Goal: Information Seeking & Learning: Learn about a topic

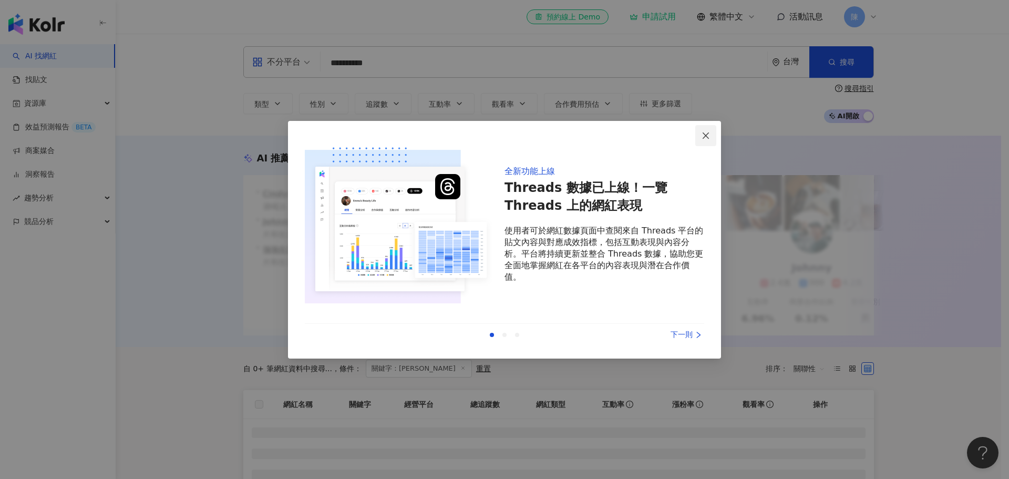
click at [701, 134] on icon "close" at bounding box center [705, 135] width 8 height 8
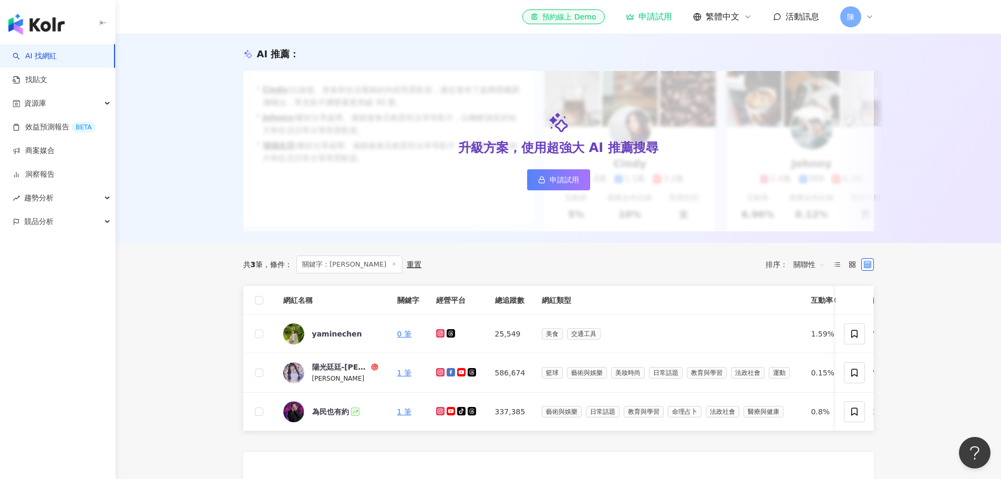
scroll to position [105, 0]
click at [346, 338] on div "yaminechen" at bounding box center [337, 332] width 50 height 11
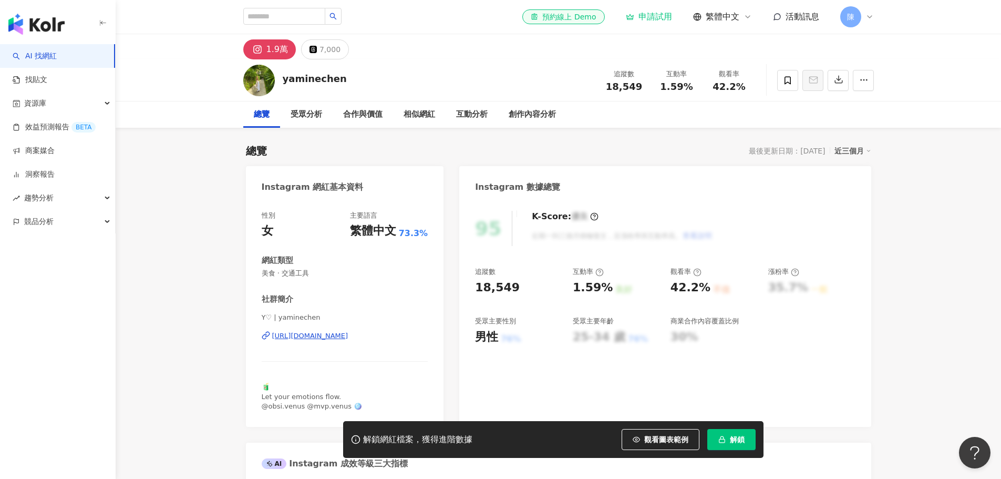
drag, startPoint x: 0, startPoint y: 0, endPoint x: 325, endPoint y: 337, distance: 468.5
click at [325, 337] on div "https://www.instagram.com/yaminechen/" at bounding box center [310, 335] width 76 height 9
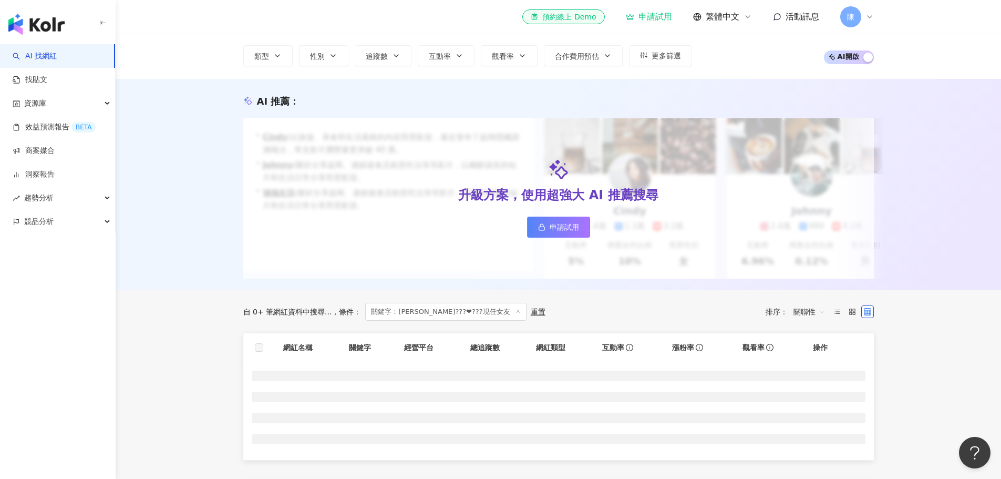
scroll to position [158, 0]
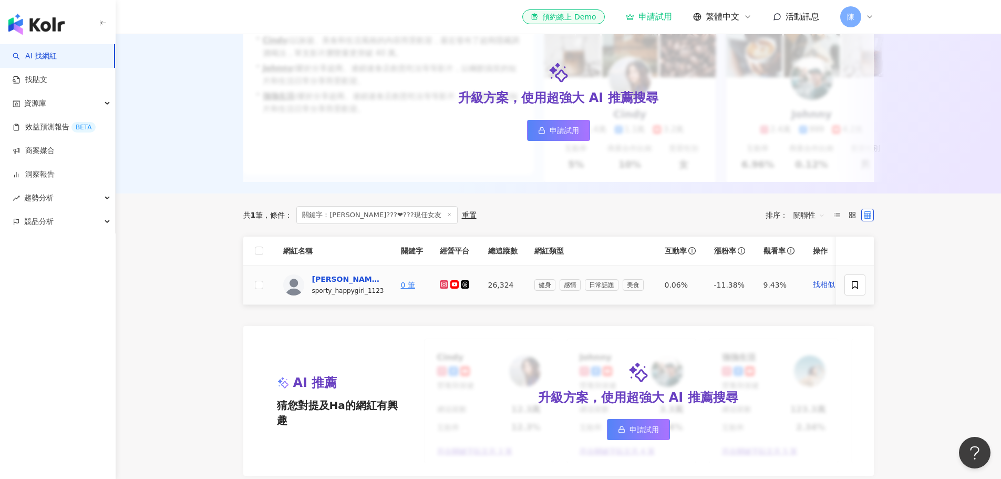
click at [341, 284] on div "Monica???❤???現任女友" at bounding box center [346, 279] width 68 height 11
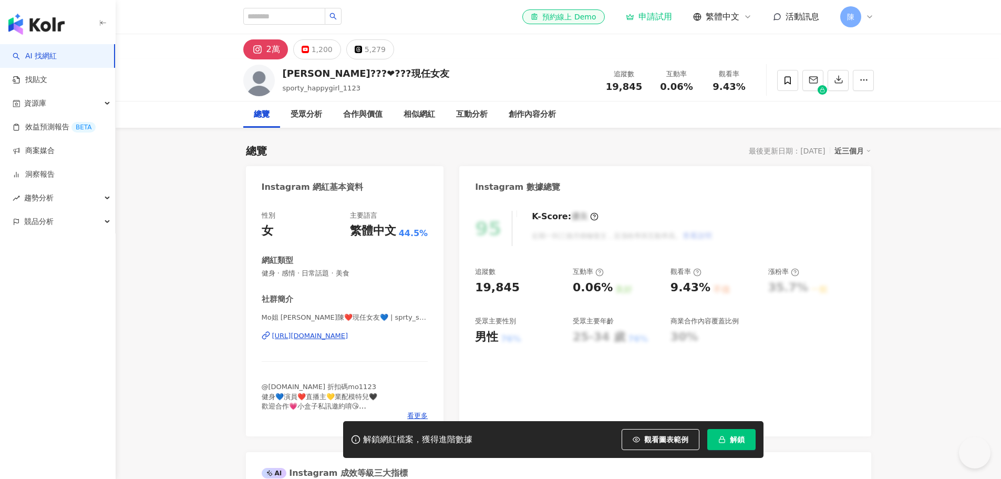
click at [348, 337] on div "https://www.instagram.com/sprty_sexygirl_1123/" at bounding box center [310, 335] width 76 height 9
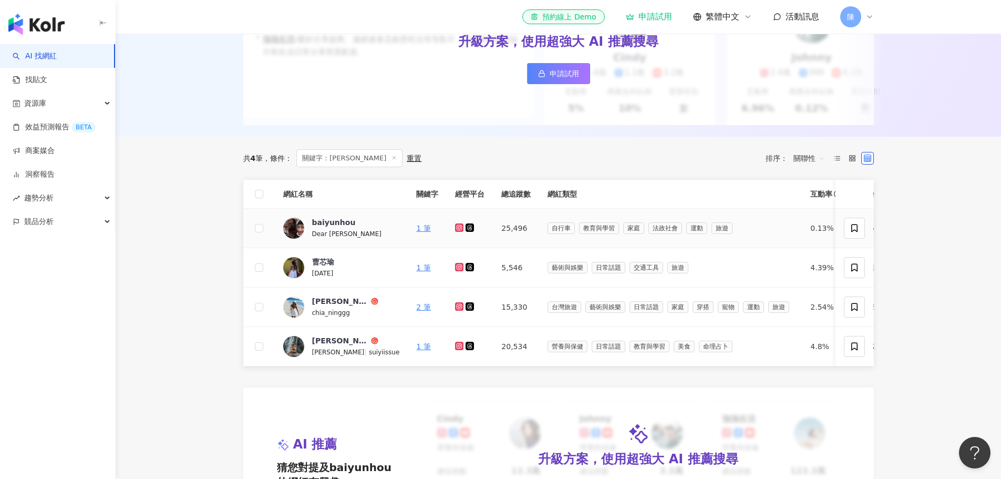
click at [455, 232] on icon at bounding box center [459, 227] width 8 height 8
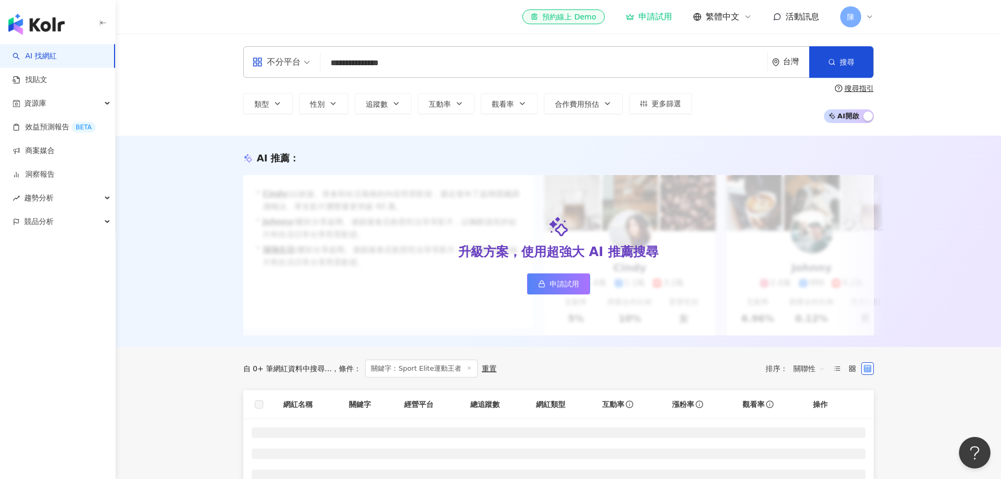
scroll to position [263, 0]
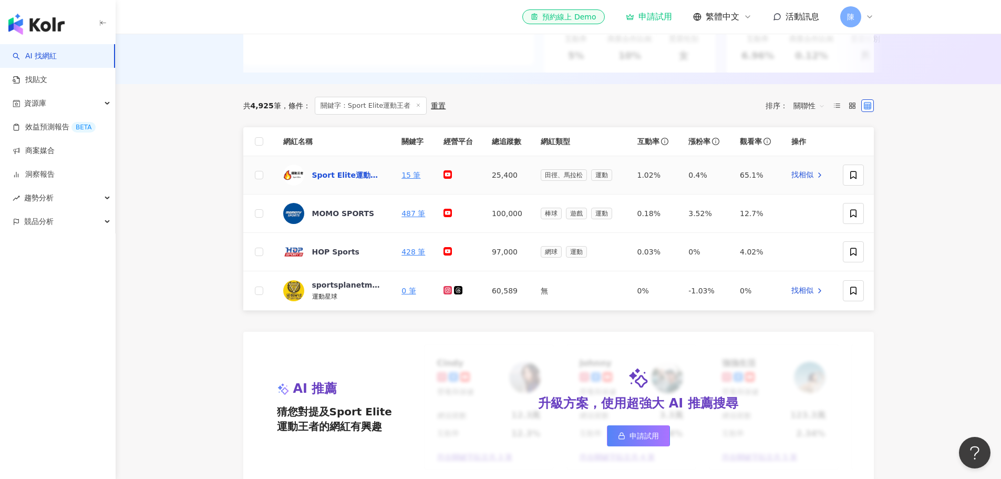
click at [360, 180] on div "Sport Elite運動王者" at bounding box center [346, 175] width 68 height 11
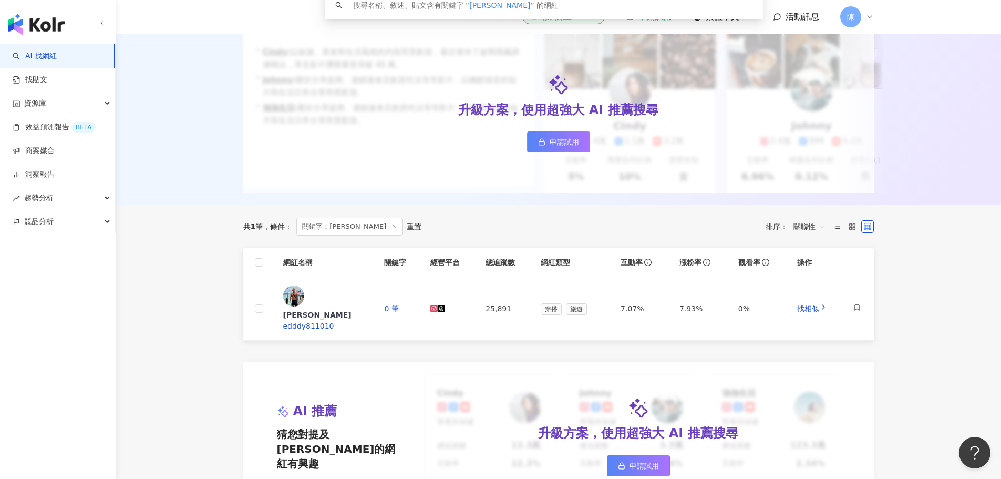
scroll to position [158, 0]
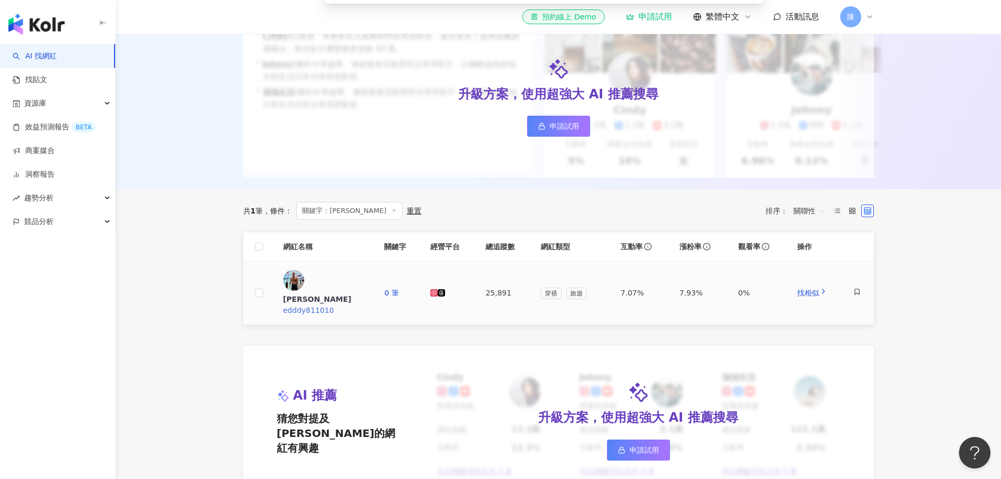
click at [321, 294] on div "羅桀桀" at bounding box center [325, 299] width 85 height 11
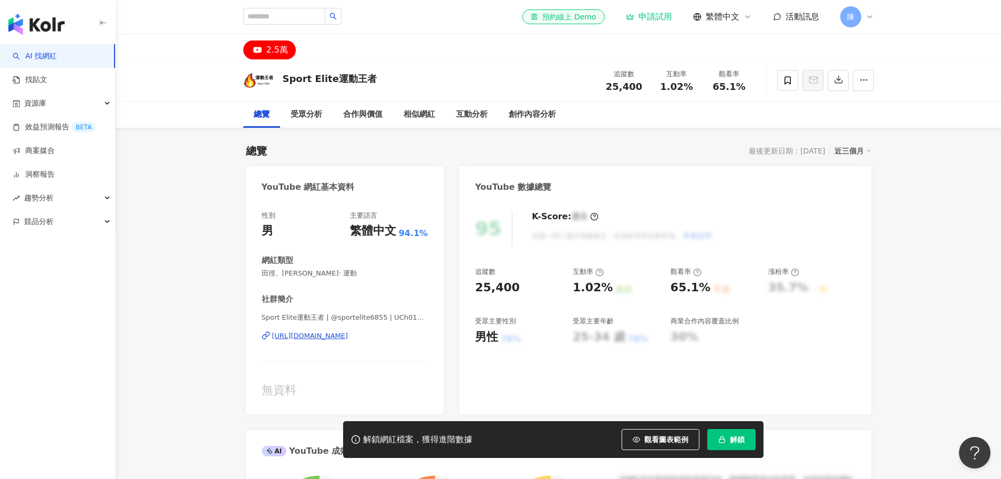
click at [344, 338] on div "https://www.youtube.com/channel/UCh01CbjROL-r-dAI1ffM_3A" at bounding box center [310, 335] width 76 height 9
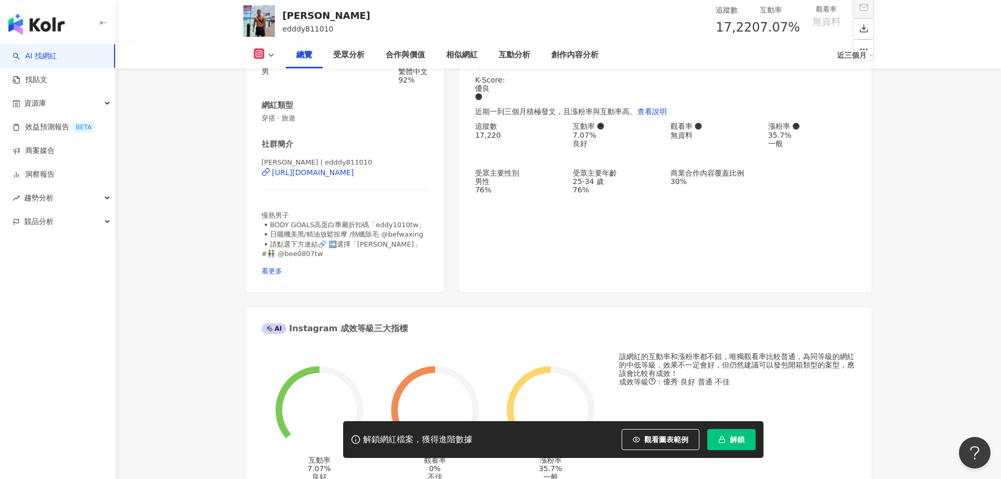
scroll to position [158, 0]
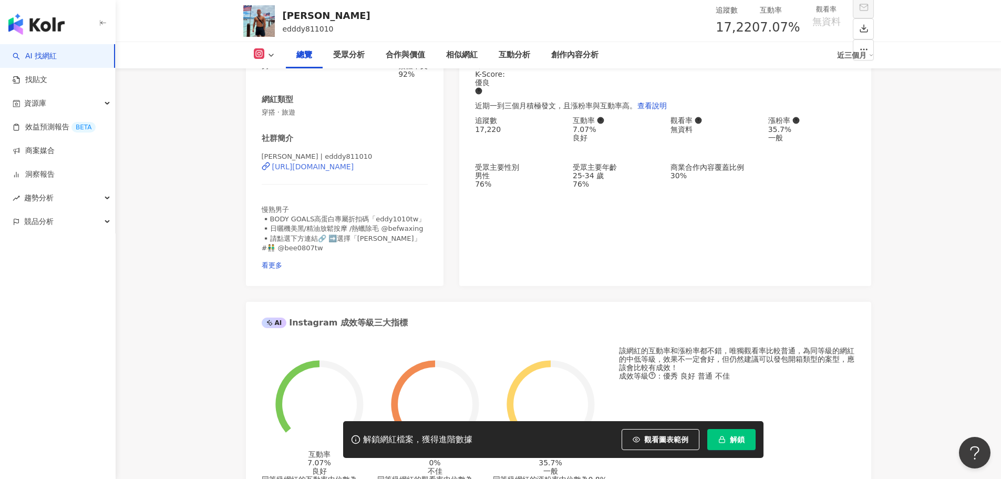
click at [354, 171] on div "[URL][DOMAIN_NAME]" at bounding box center [313, 166] width 82 height 8
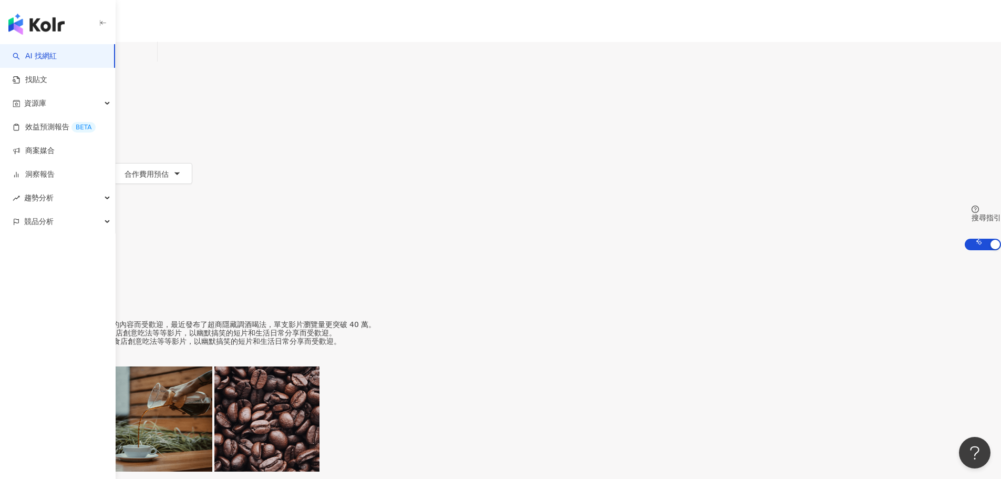
click at [153, 62] on input "**********" at bounding box center [110, 52] width 85 height 20
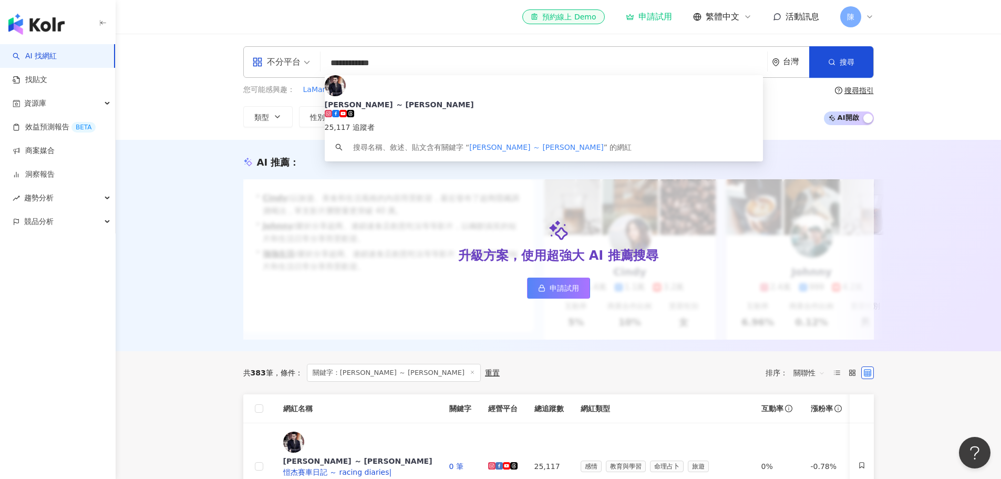
click at [159, 219] on div "AI 推薦 ： 升級方案，使用超強大 AI 推薦搜尋 申請試用 • [PERSON_NAME] : 以旅遊、美食和生活風格的內容而受歡迎，最近發布了超商隱藏調…" at bounding box center [558, 245] width 885 height 211
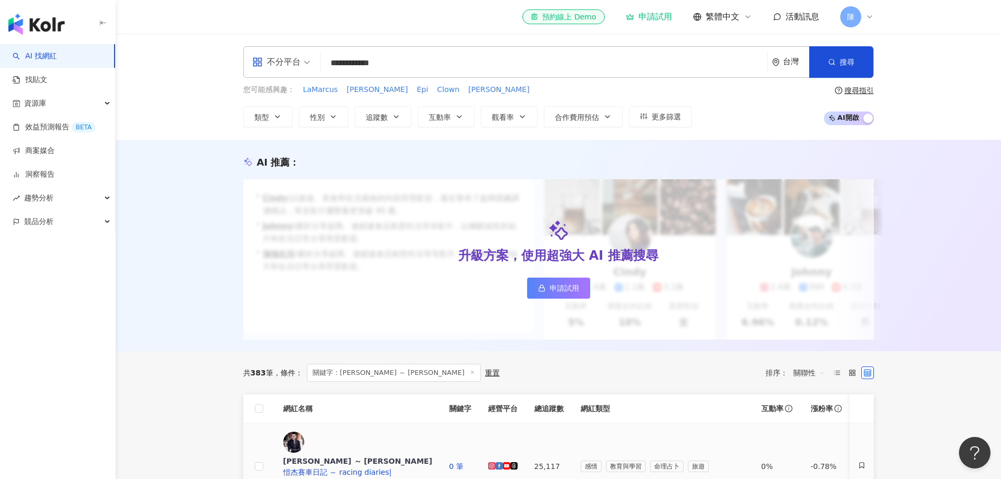
click at [494, 463] on icon at bounding box center [492, 466] width 6 height 6
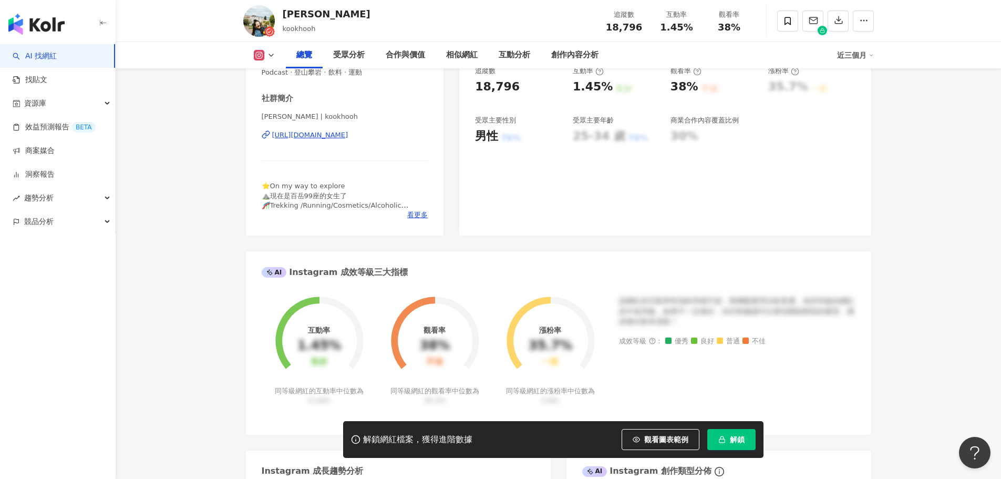
scroll to position [158, 0]
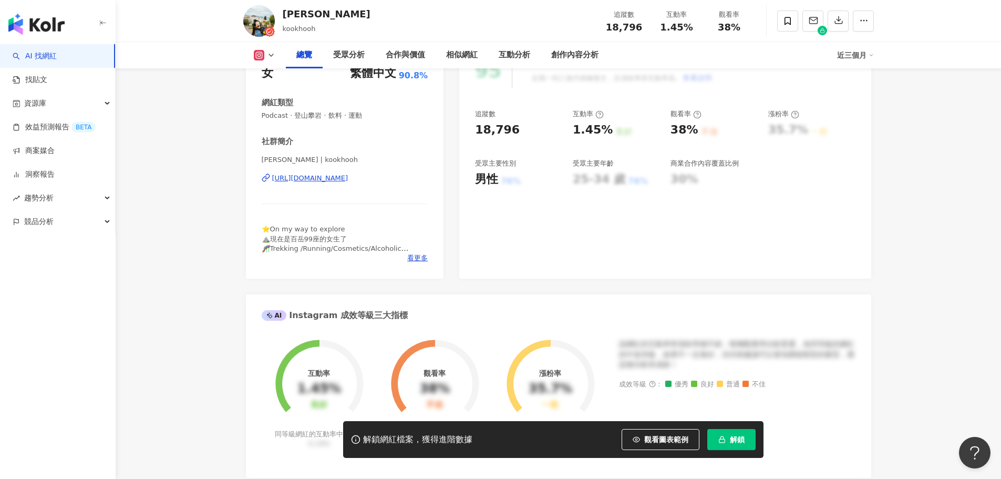
click at [348, 180] on div "https://www.instagram.com/kookhooh/" at bounding box center [310, 177] width 76 height 9
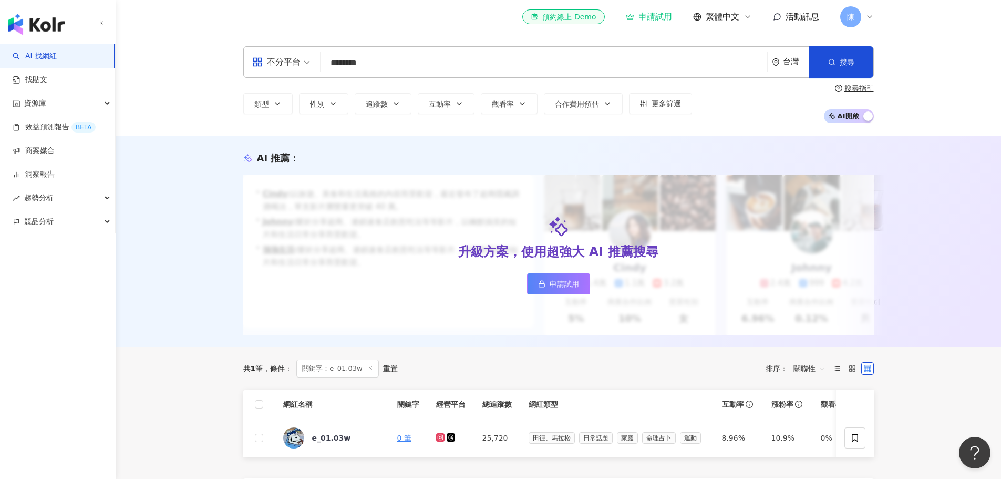
click at [195, 240] on div "AI 推薦 ： 升級方案，使用超強大 AI 推薦搜尋 申請試用 • Cindy : 以旅遊、美食和生活風格的內容而受歡迎，最近發布了超商隱藏調酒喝法，單支影片…" at bounding box center [558, 241] width 885 height 211
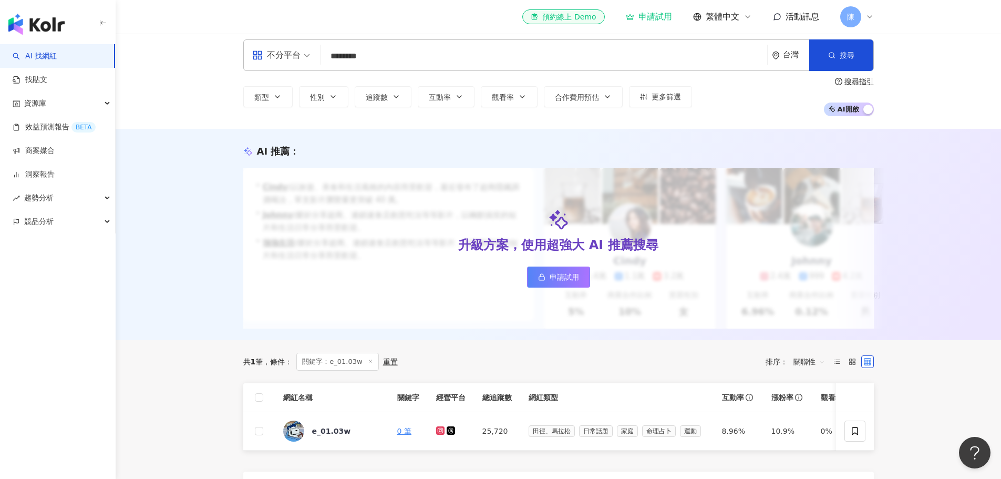
scroll to position [105, 0]
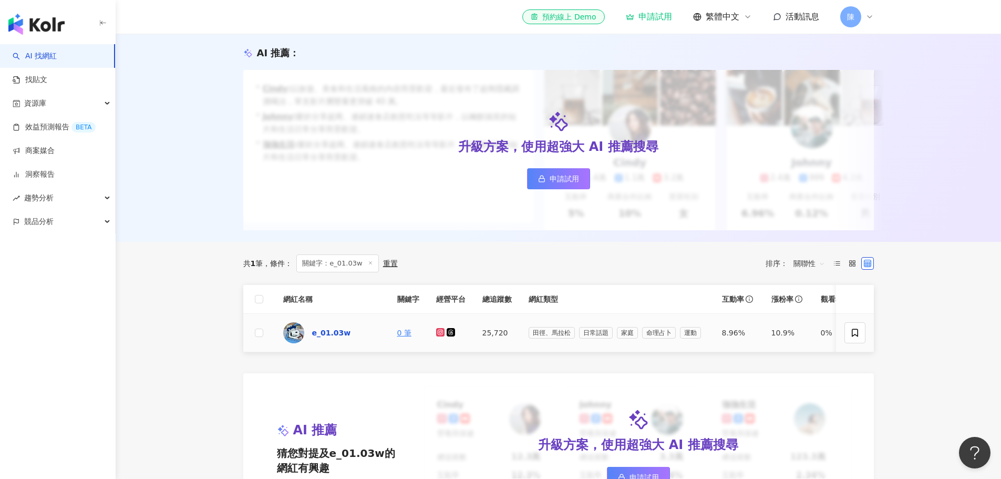
click at [341, 338] on div "e_01.03w" at bounding box center [331, 332] width 39 height 11
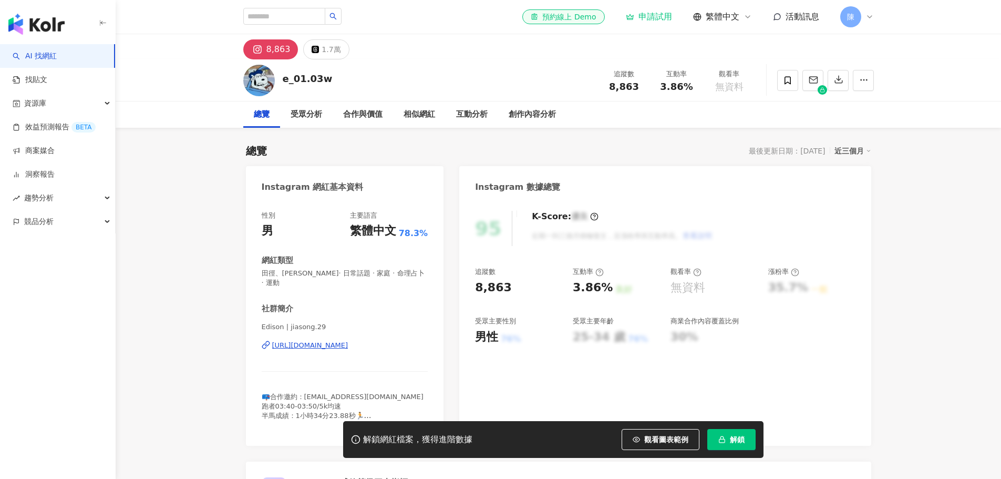
click at [348, 340] on div "[URL][DOMAIN_NAME]" at bounding box center [310, 344] width 76 height 9
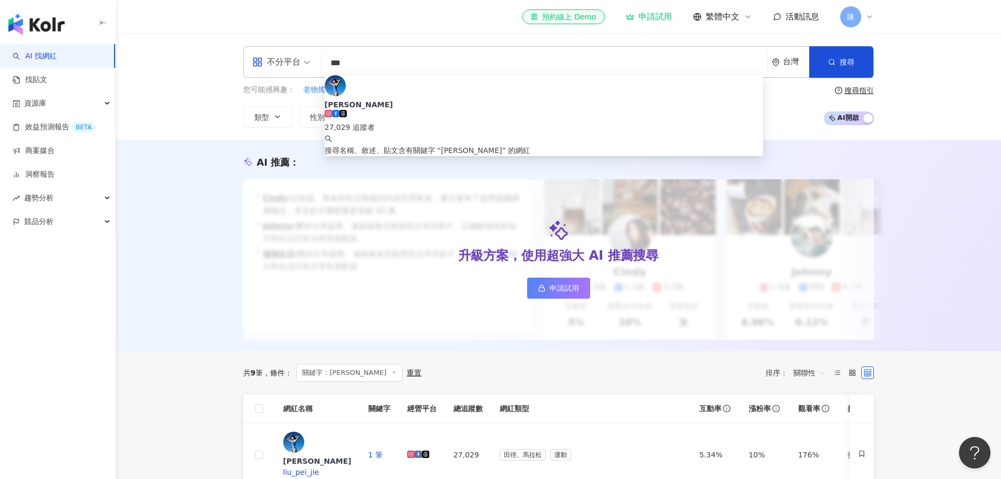
click at [154, 238] on div "AI 推薦 ： 升級方案，使用超強大 AI 推薦搜尋 申請試用 • Cindy : 以旅遊、美食和生活風格的內容而受歡迎，最近發布了超商隱藏調酒喝法，單支影片…" at bounding box center [558, 245] width 885 height 211
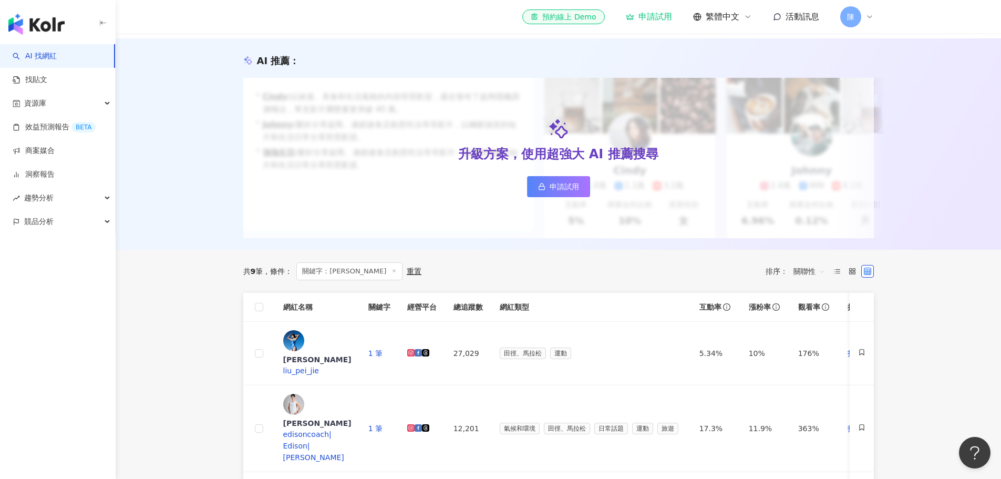
scroll to position [105, 0]
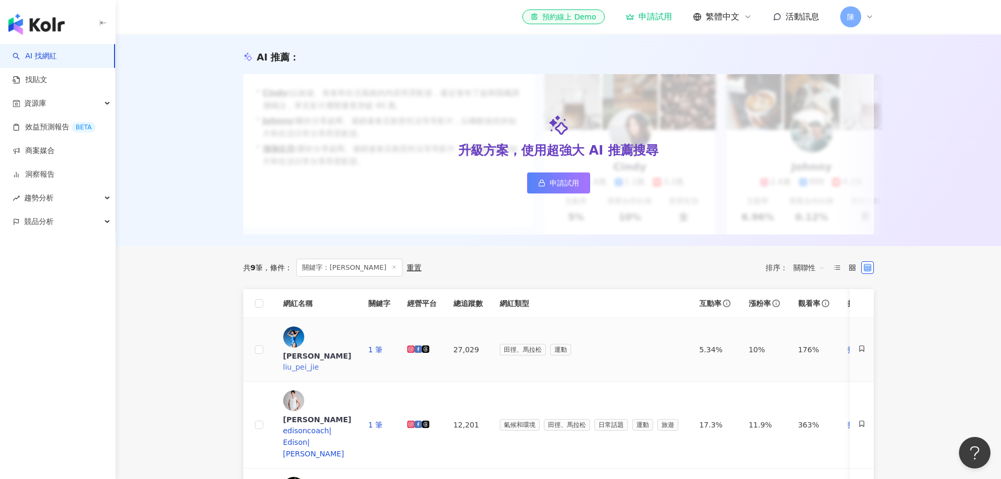
click at [325, 350] on div "劉霈潔" at bounding box center [317, 355] width 68 height 11
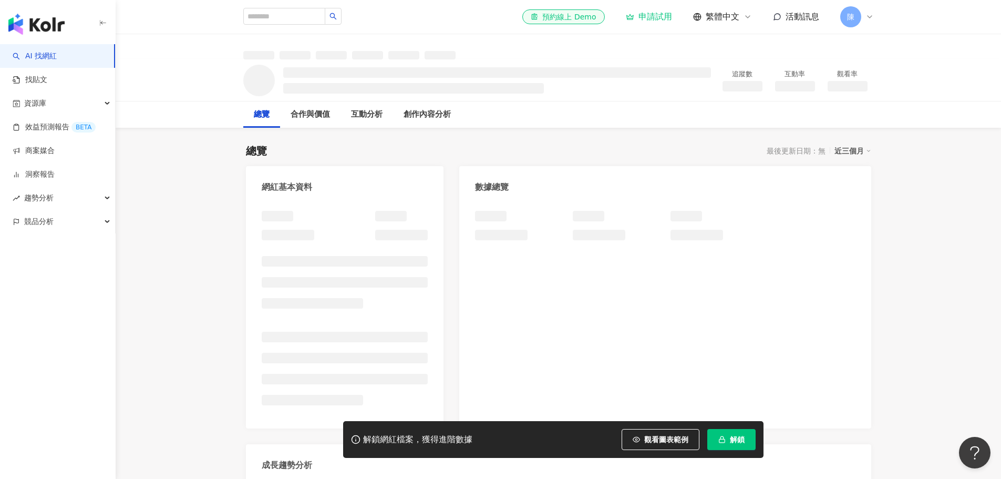
scroll to position [144, 0]
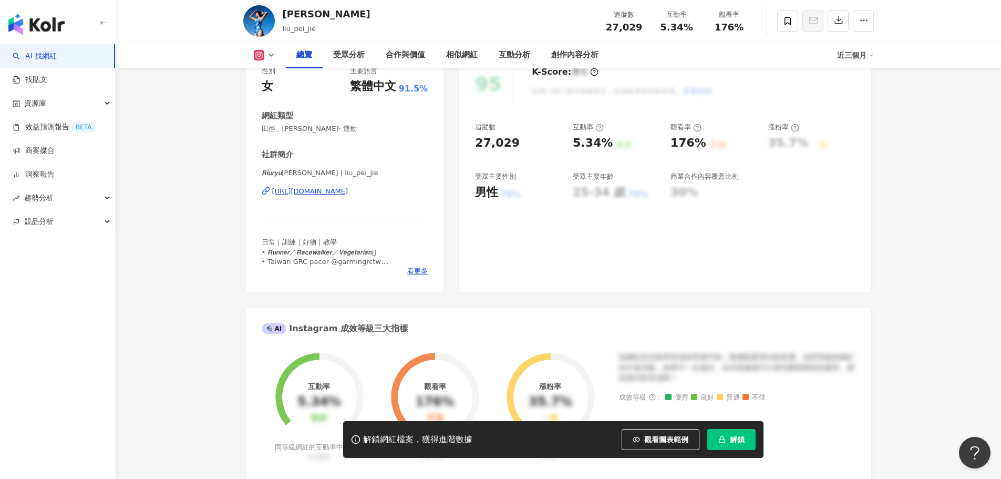
scroll to position [210, 0]
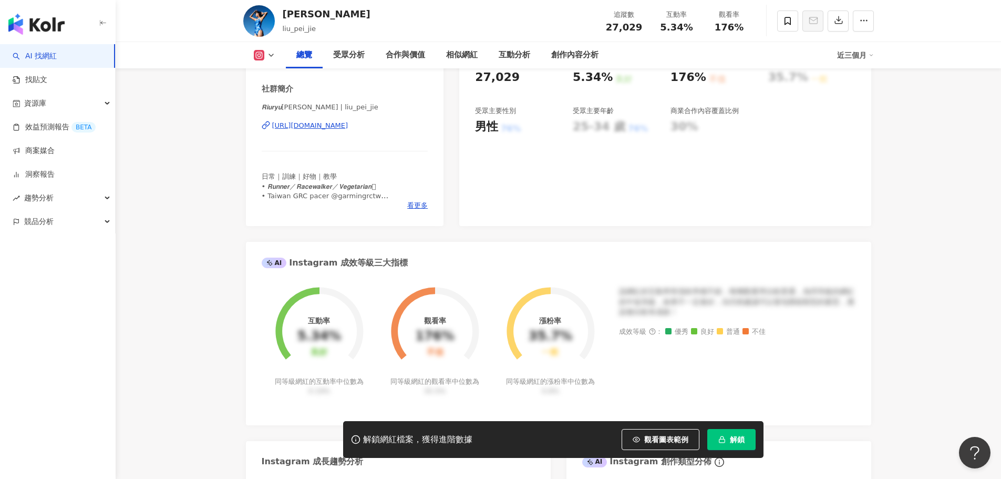
click at [348, 125] on div "[URL][DOMAIN_NAME]" at bounding box center [310, 125] width 76 height 9
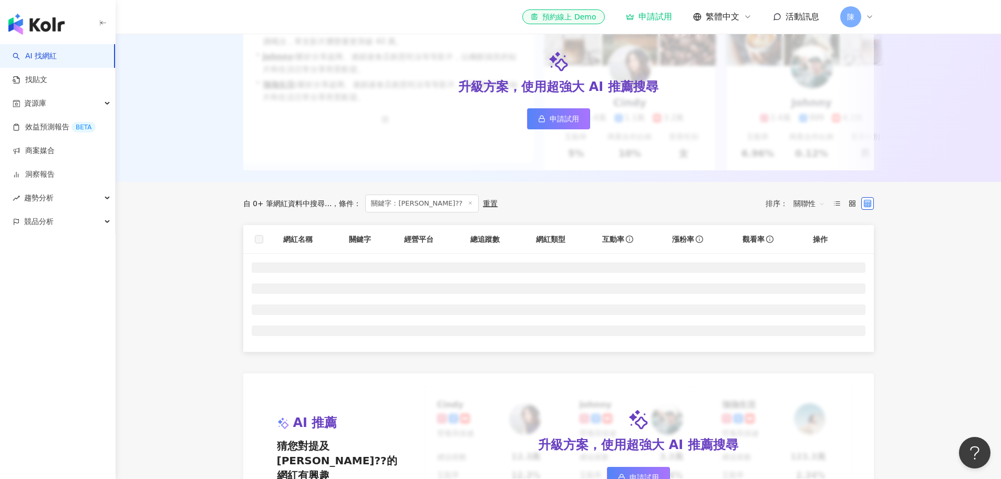
scroll to position [315, 0]
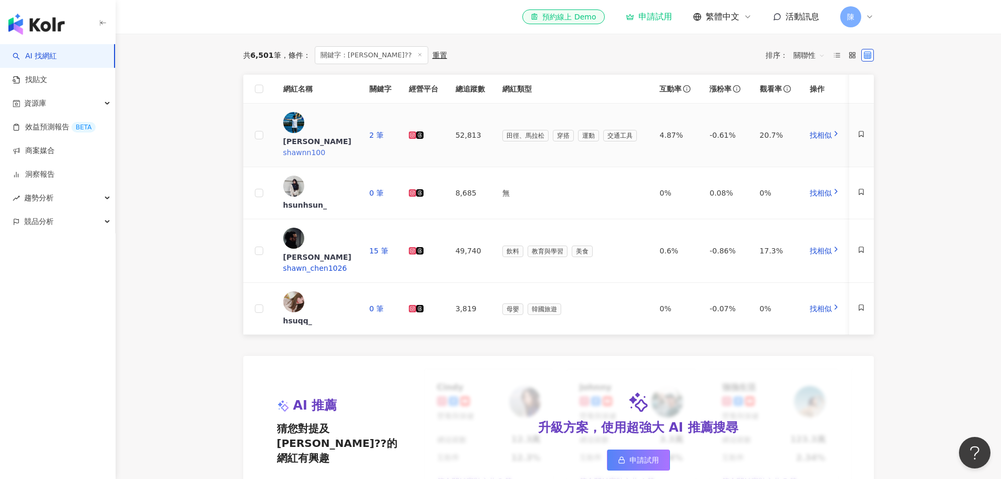
click at [340, 136] on div "[PERSON_NAME]" at bounding box center [317, 141] width 69 height 11
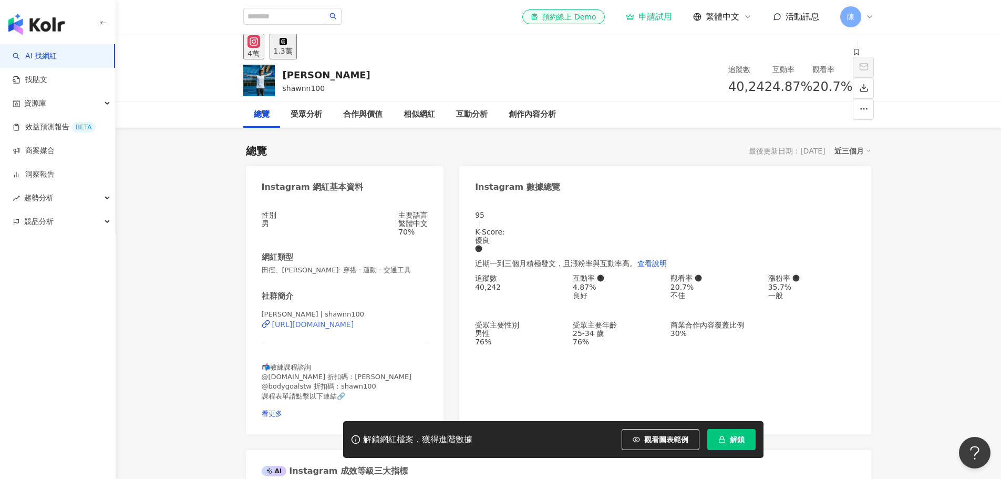
click at [354, 328] on div "[URL][DOMAIN_NAME]" at bounding box center [313, 324] width 82 height 8
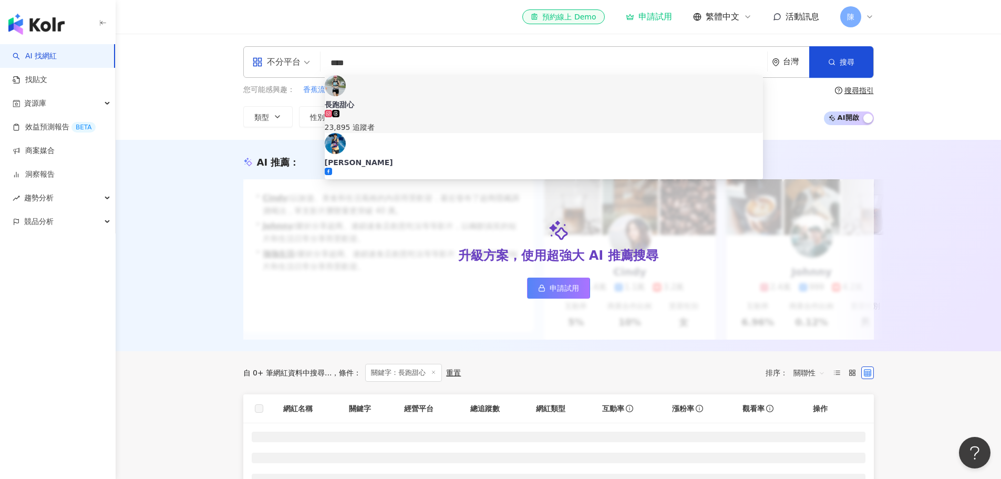
click at [165, 242] on div "AI 推薦 ： 升級方案，使用超強大 AI 推薦搜尋 申請試用 • [PERSON_NAME] : 以旅遊、美食和生活風格的內容而受歡迎，最近發布了超商隱藏調…" at bounding box center [558, 245] width 885 height 211
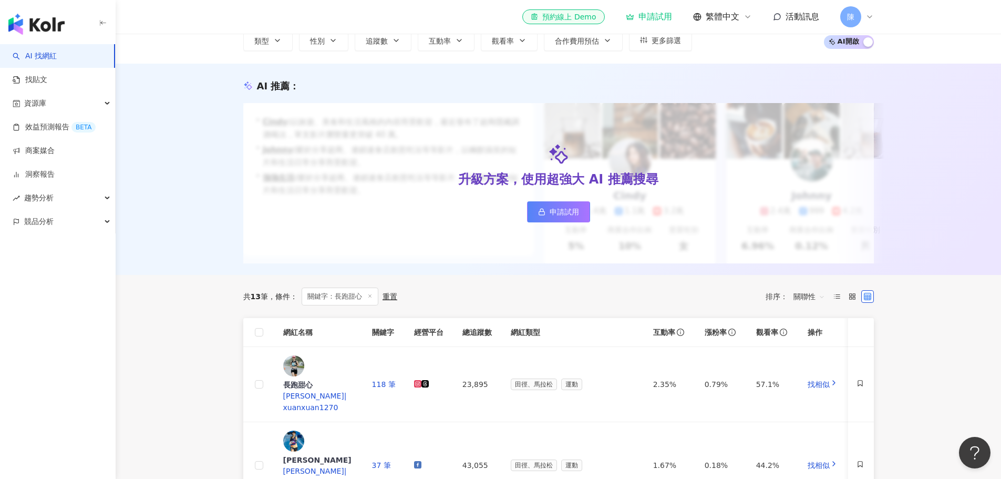
scroll to position [158, 0]
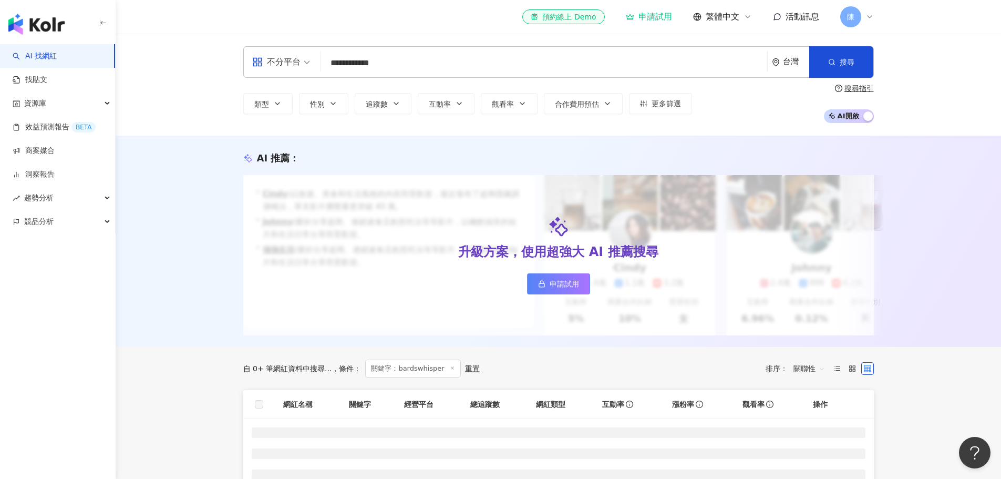
scroll to position [315, 0]
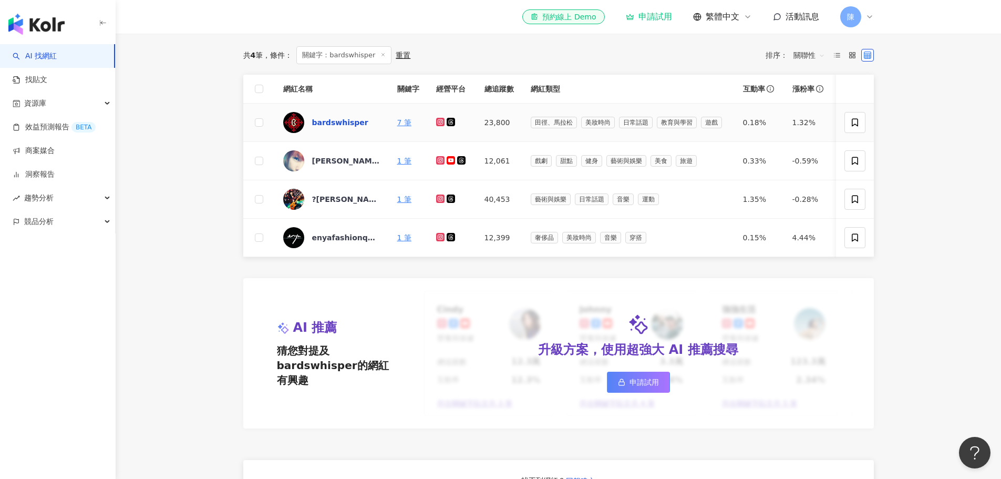
click at [316, 128] on div "bardswhisper" at bounding box center [340, 122] width 56 height 11
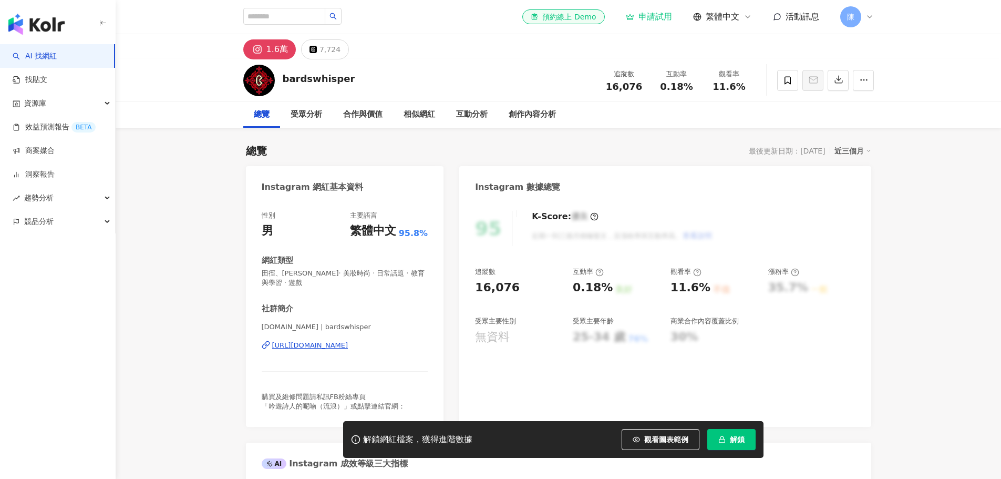
click at [348, 346] on div "https://www.instagram.com/bardswhisper/" at bounding box center [310, 344] width 76 height 9
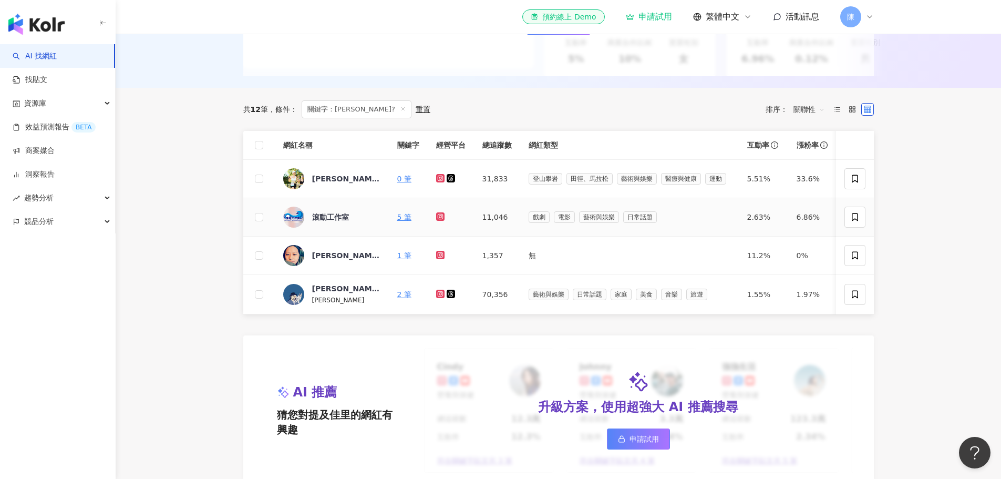
scroll to position [263, 0]
click at [325, 184] on div "[PERSON_NAME]?" at bounding box center [346, 179] width 68 height 11
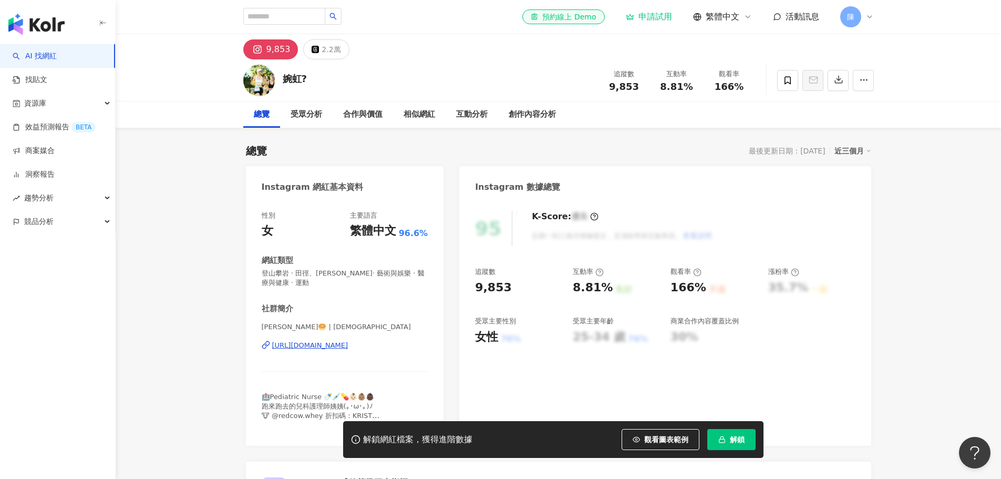
drag, startPoint x: 392, startPoint y: 343, endPoint x: 697, endPoint y: 159, distance: 356.1
click at [348, 343] on div "https://www.instagram.com/kristen0911_/" at bounding box center [310, 344] width 76 height 9
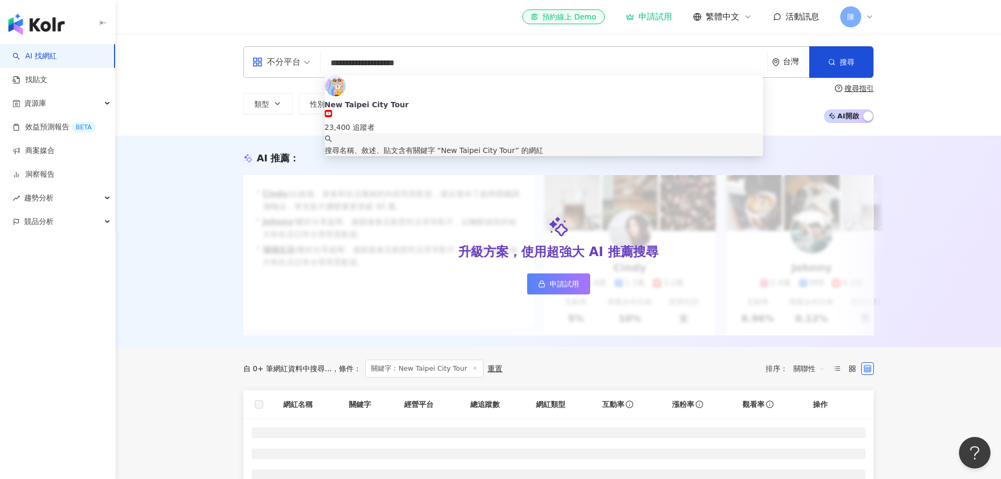
click at [209, 199] on div "AI 推薦 ： 升級方案，使用超強大 AI 推薦搜尋 申請試用 • [PERSON_NAME] : 以旅遊、美食和生活風格的內容而受歡迎，最近發布了超商隱藏調…" at bounding box center [558, 241] width 885 height 211
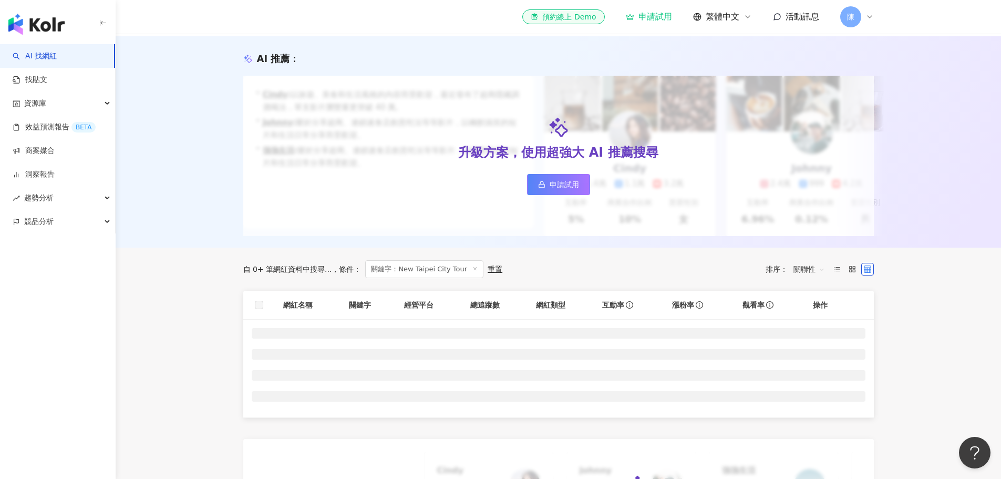
scroll to position [210, 0]
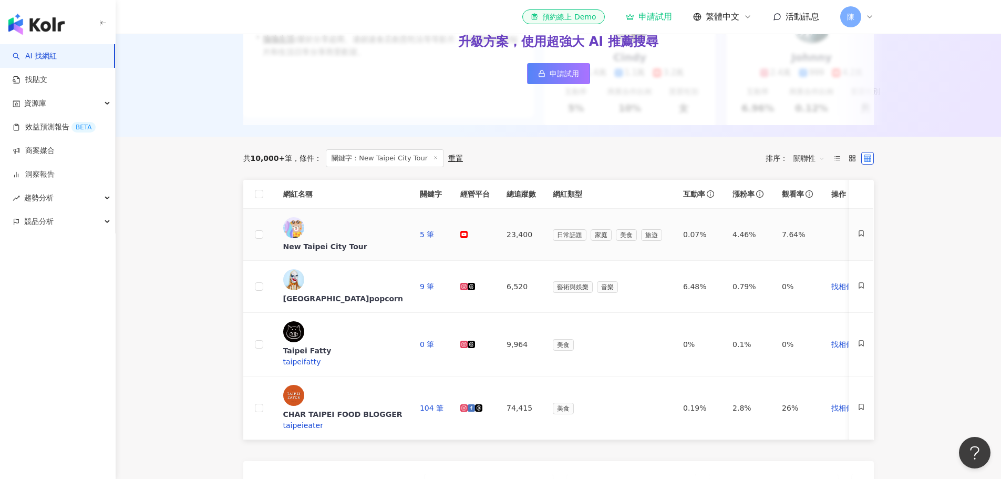
click at [334, 241] on div "New Taipei City Tour" at bounding box center [343, 246] width 120 height 11
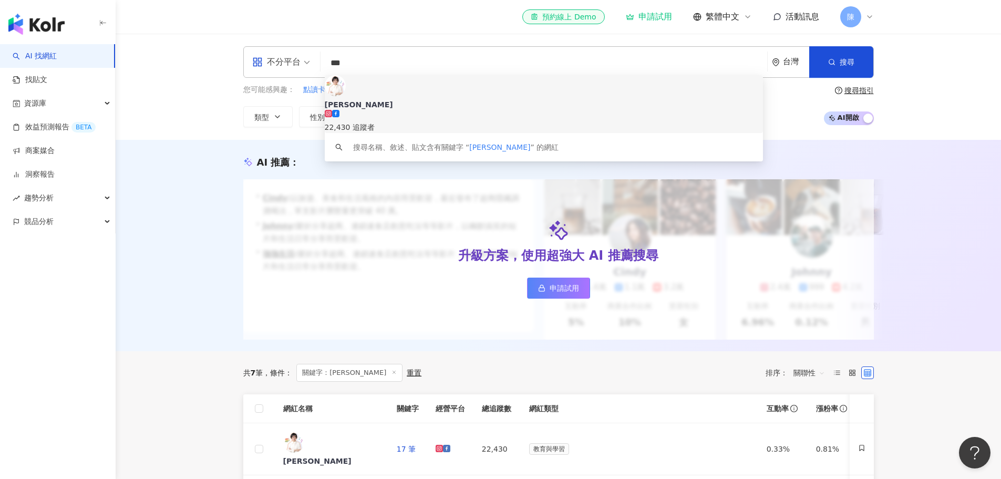
click at [189, 225] on div "AI 推薦 ： 升級方案，使用超強大 AI 推薦搜尋 申請試用 • [PERSON_NAME] : 以旅遊、美食和生活風格的內容而受歡迎，最近發布了超商隱藏調…" at bounding box center [558, 245] width 885 height 211
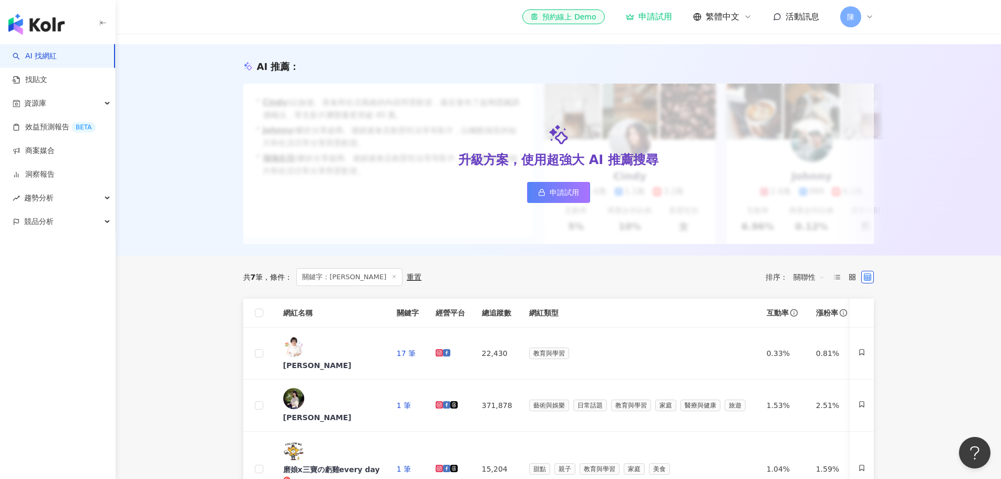
scroll to position [210, 0]
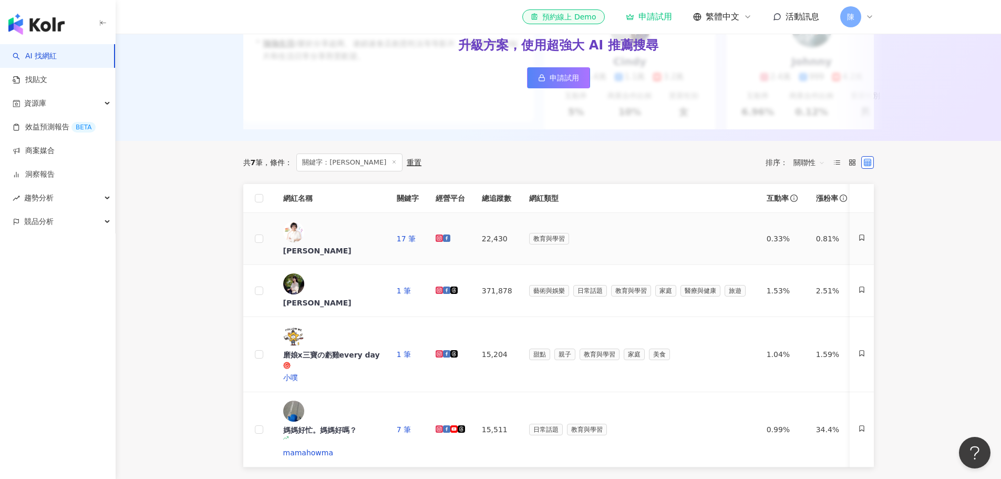
click at [330, 245] on div "廖彩杏" at bounding box center [331, 250] width 97 height 11
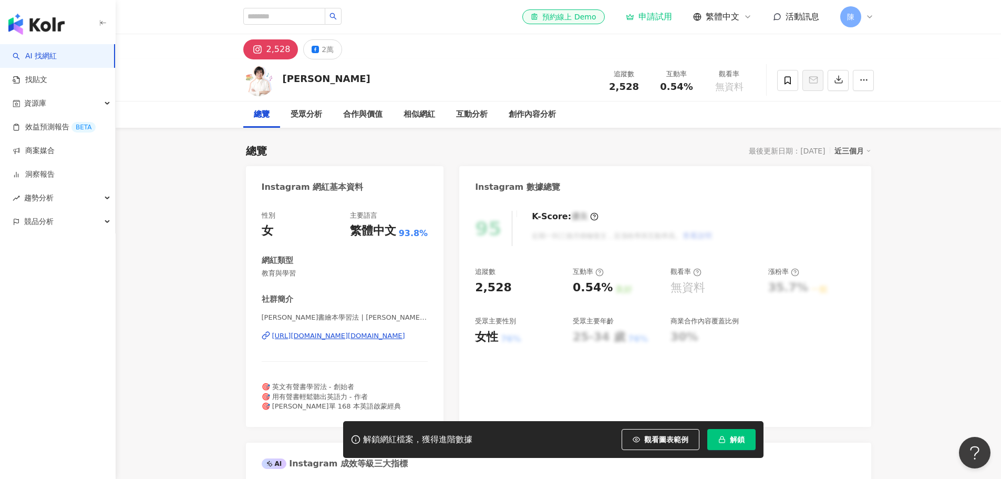
click at [336, 339] on div "[URL][DOMAIN_NAME][DOMAIN_NAME]" at bounding box center [338, 335] width 133 height 9
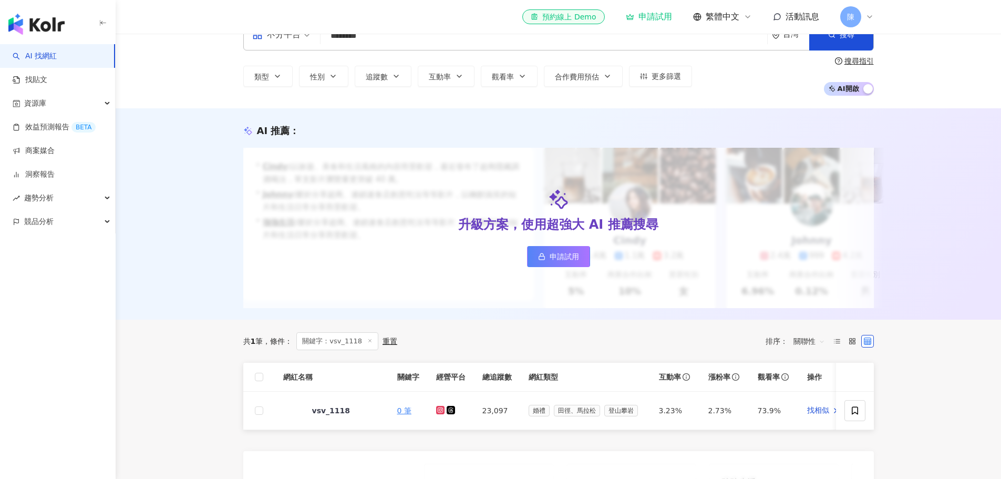
scroll to position [53, 0]
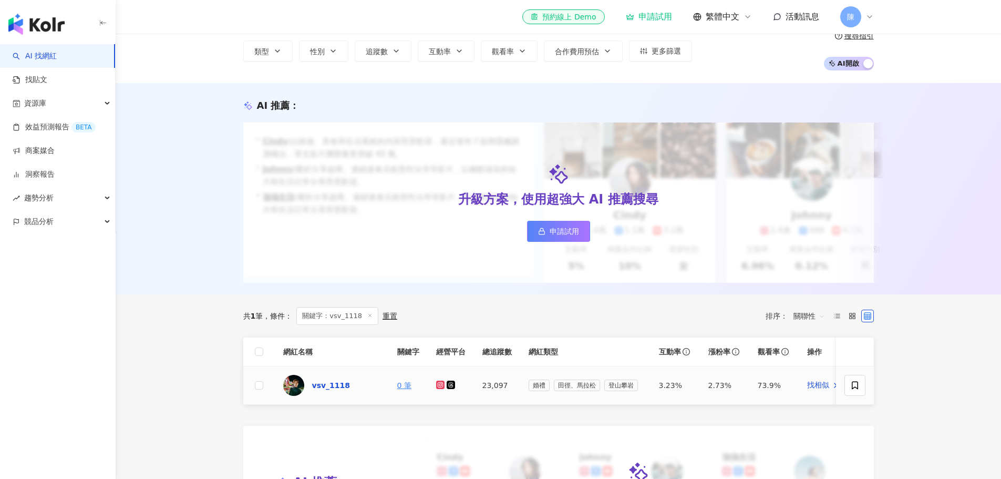
click at [330, 390] on div "vsv_1118" at bounding box center [331, 385] width 38 height 11
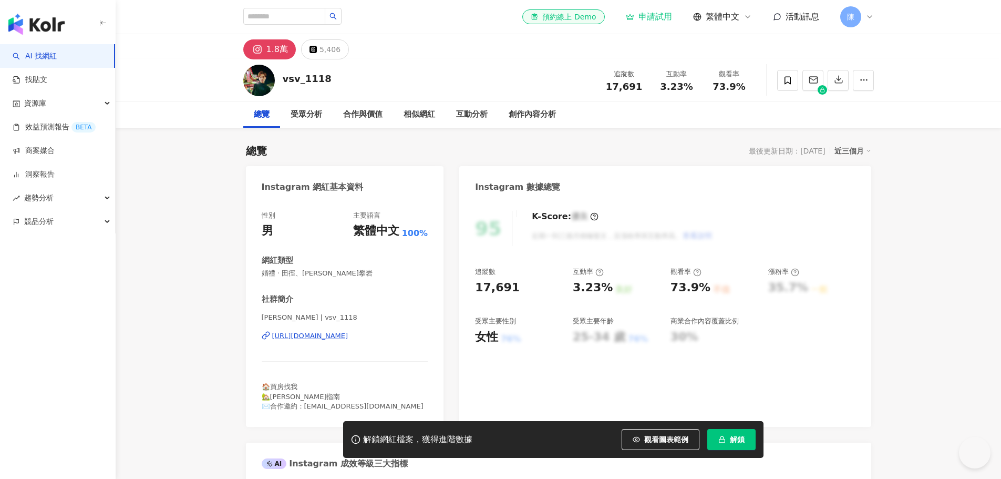
scroll to position [3, 0]
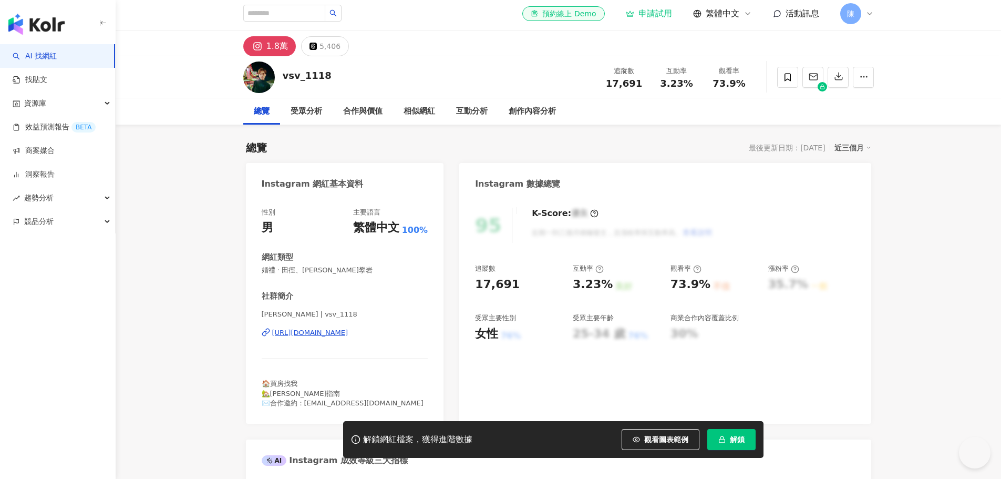
click at [348, 309] on div "林澤楊 | vsv_1118 https://www.instagram.com/vsv_1118/" at bounding box center [345, 339] width 167 height 61
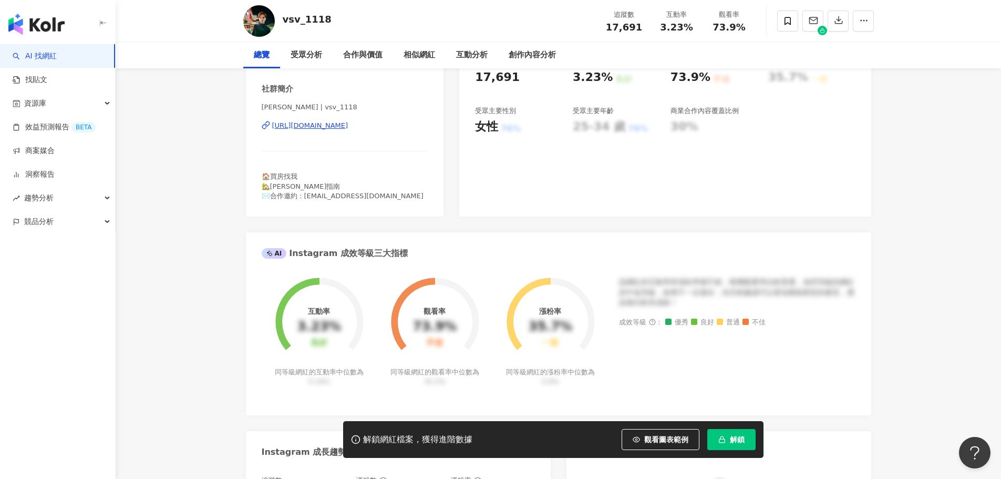
scroll to position [0, 0]
click at [345, 126] on div "https://www.instagram.com/vsv_1118/" at bounding box center [310, 125] width 76 height 9
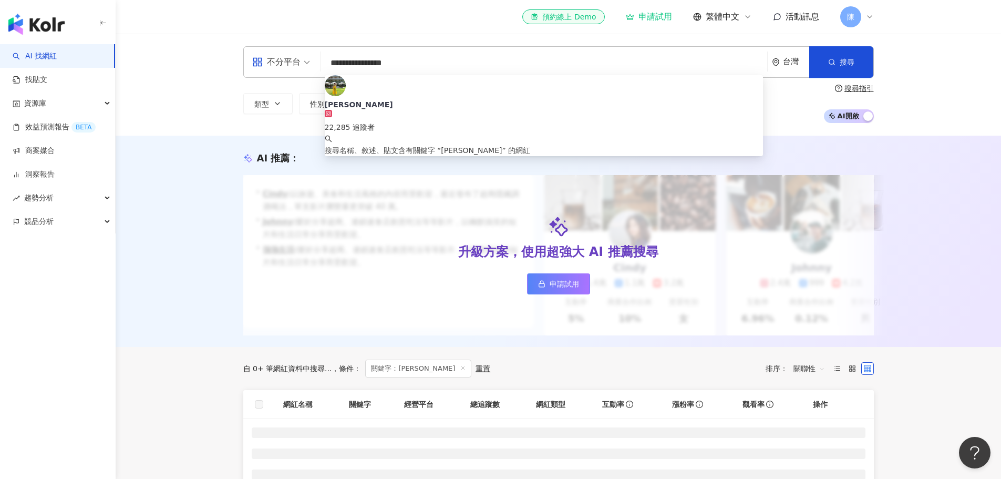
click at [202, 290] on div "AI 推薦 ： 升級方案，使用超強大 AI 推薦搜尋 申請試用 • [PERSON_NAME] : 以旅遊、美食和生活風格的內容而受歡迎，最近發布了超商隱藏調…" at bounding box center [558, 241] width 885 height 211
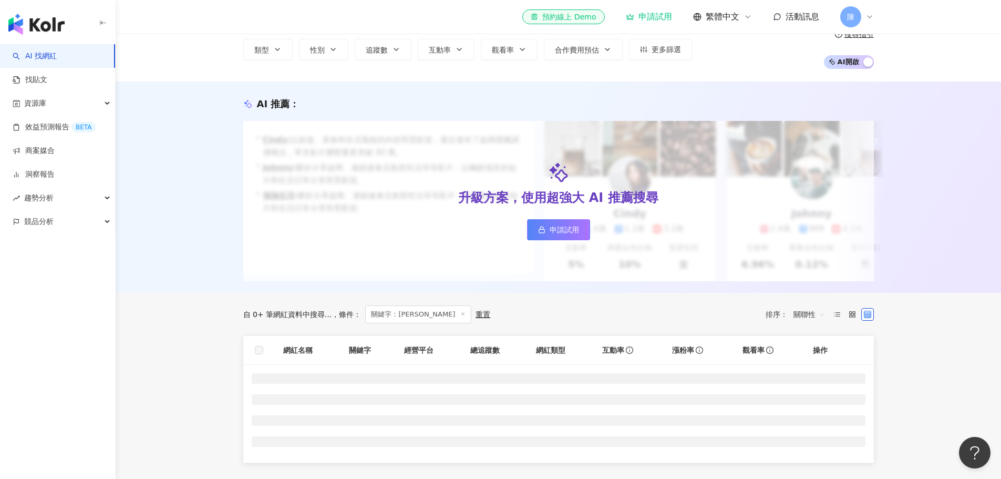
scroll to position [158, 0]
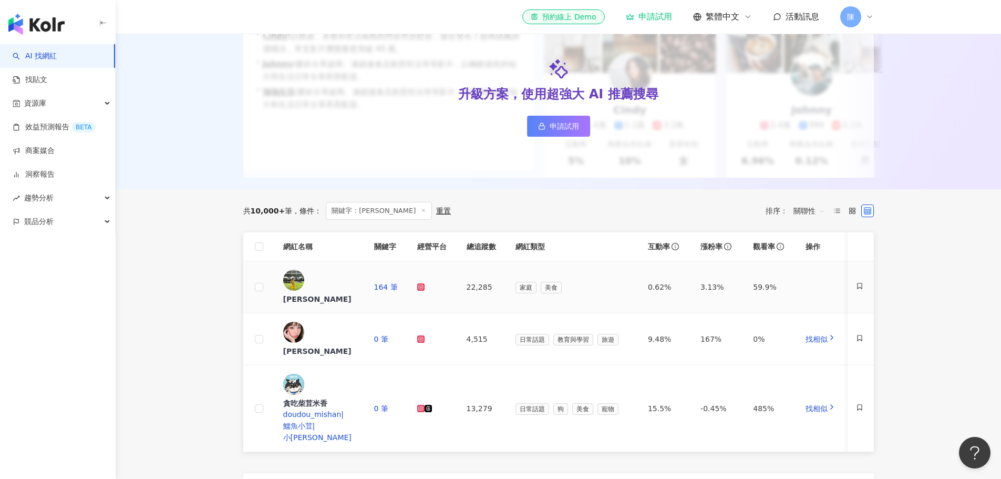
click at [424, 288] on icon at bounding box center [420, 286] width 7 height 7
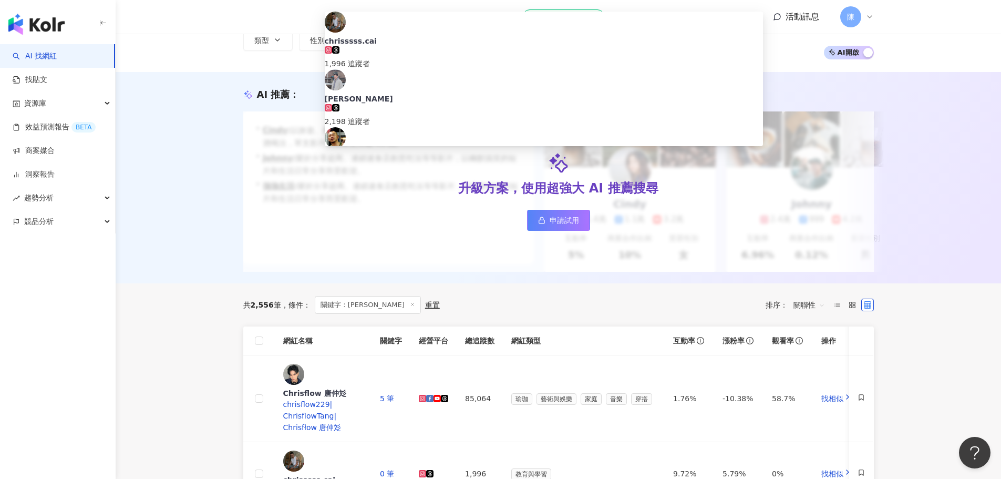
scroll to position [210, 0]
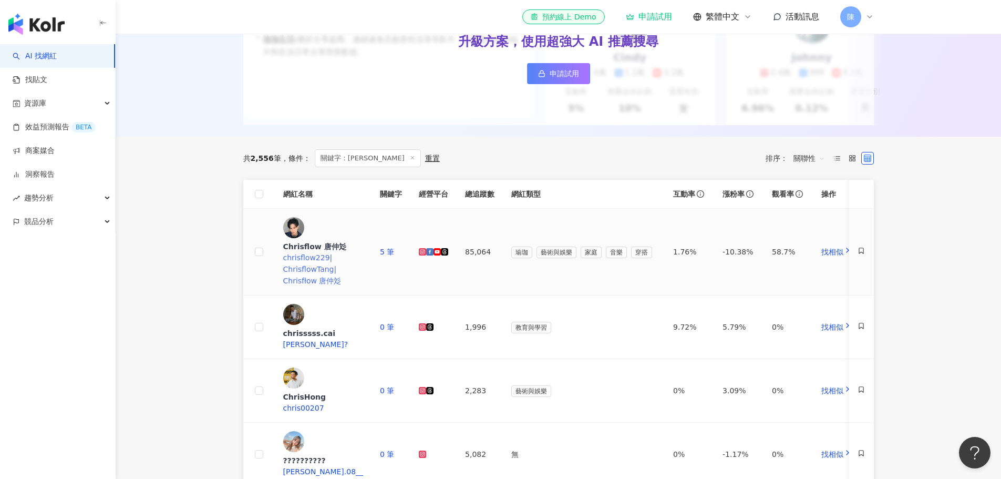
click at [363, 241] on div "Chrisflow 唐仲彣" at bounding box center [323, 246] width 80 height 11
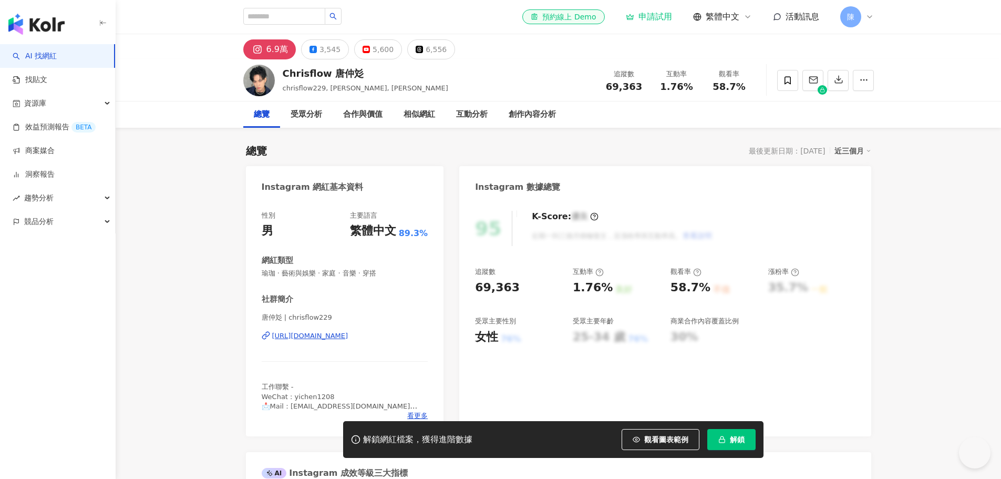
click at [340, 338] on div "https://www.instagram.com/chrisflow229/" at bounding box center [310, 335] width 76 height 9
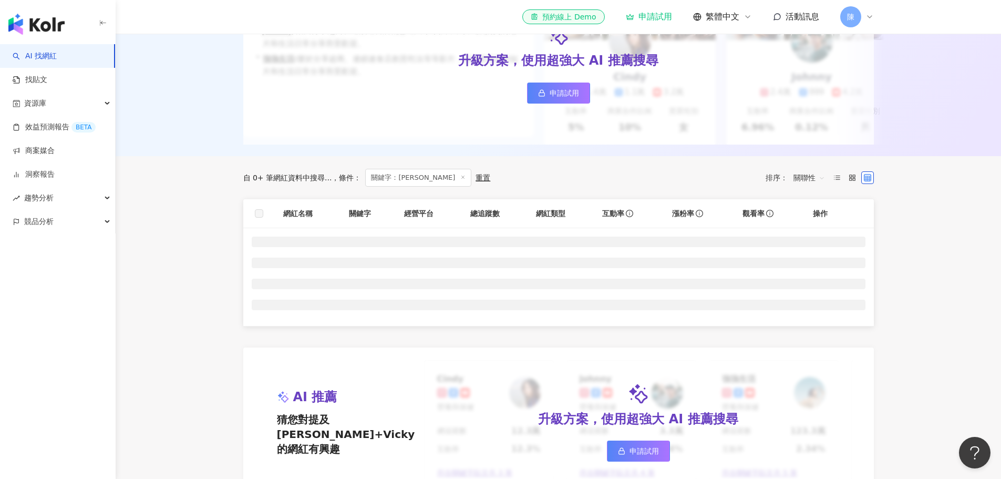
scroll to position [263, 0]
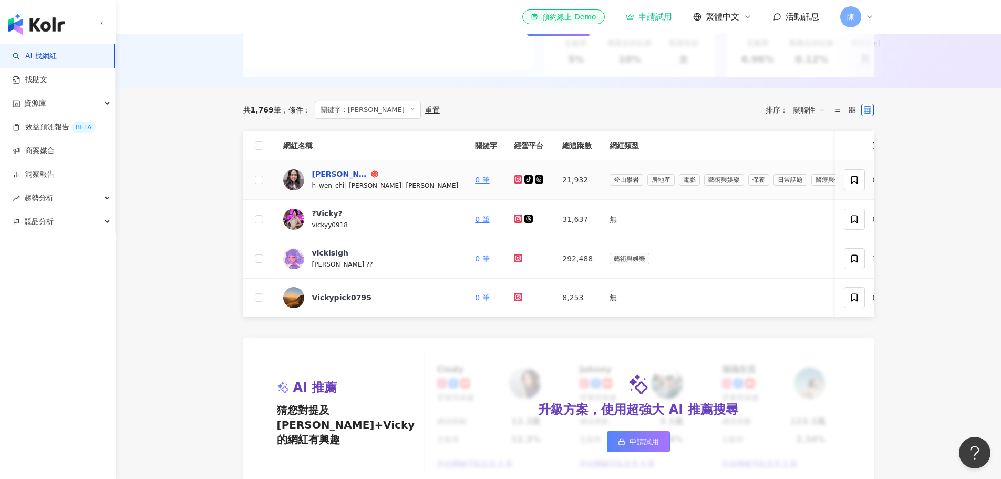
click at [320, 179] on div "[PERSON_NAME]" at bounding box center [340, 174] width 57 height 11
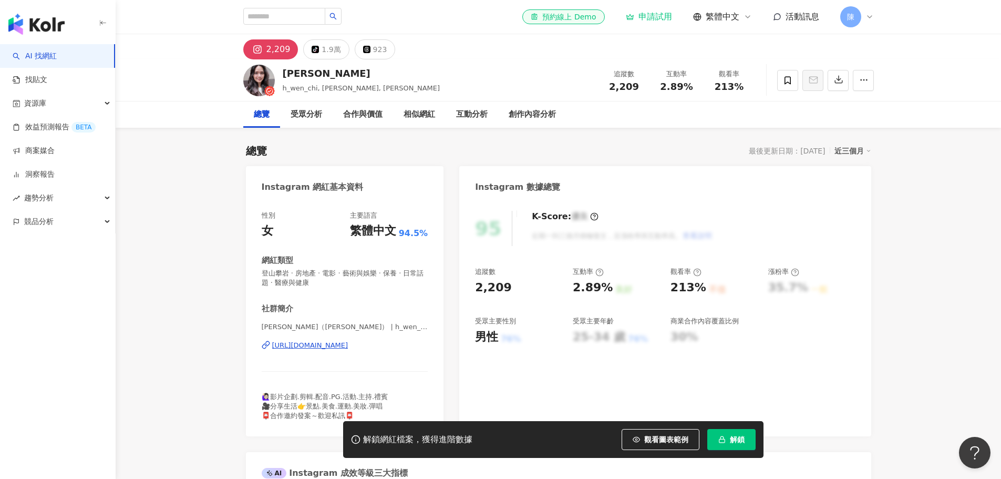
click at [348, 343] on div "https://www.instagram.com/h_wen_chi/" at bounding box center [310, 344] width 76 height 9
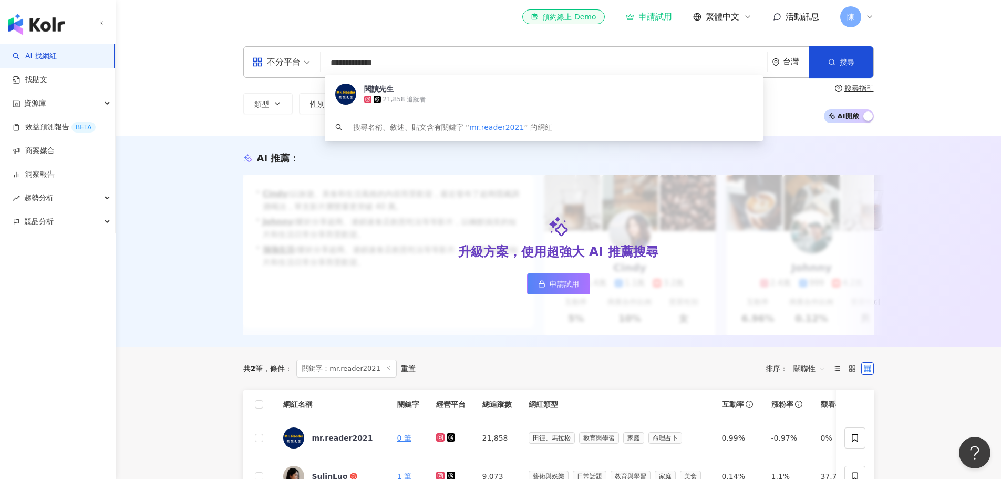
click at [109, 361] on div "AI 找網紅 找貼文 資源庫 效益預測報告 BETA 商案媒合 洞察報告 趨勢分析 競品分析" at bounding box center [58, 261] width 116 height 434
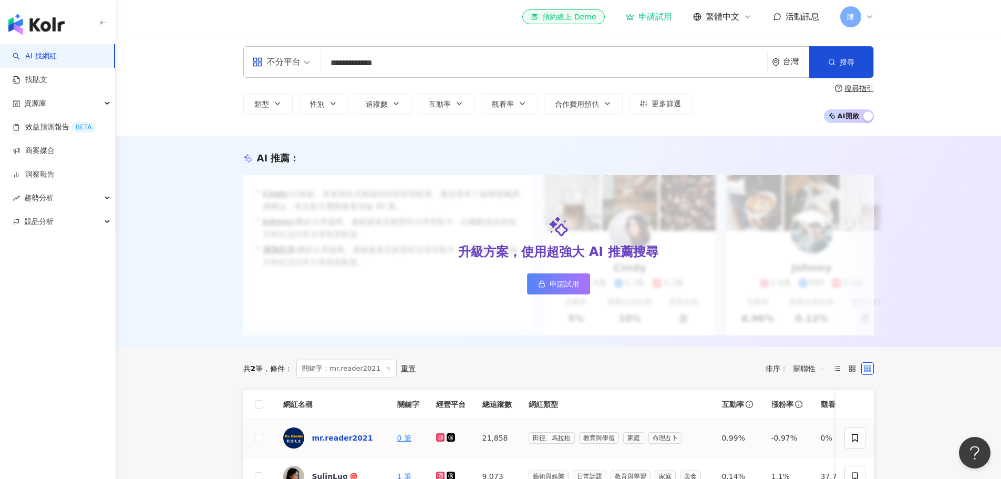
click at [362, 443] on div "mr.reader2021" at bounding box center [342, 437] width 61 height 11
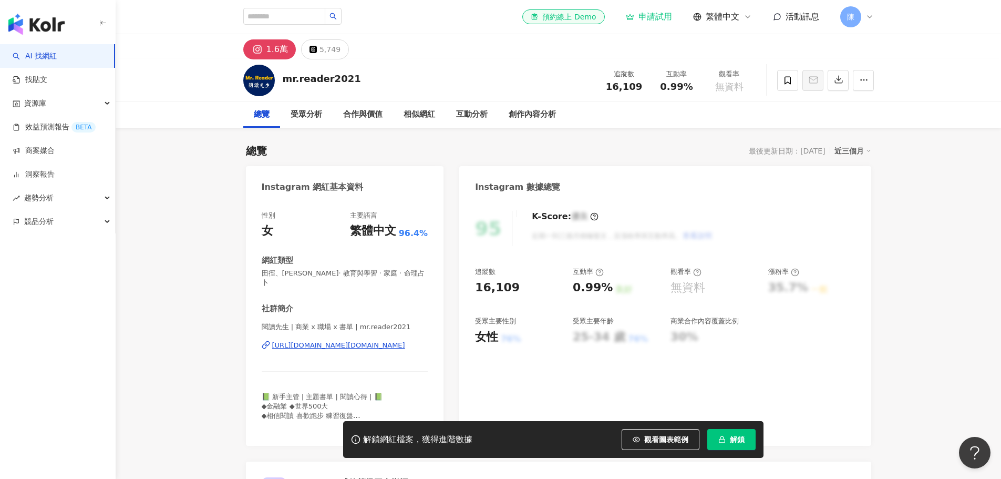
click at [354, 340] on div "https://www.instagram.com/mr.reader2021/" at bounding box center [338, 344] width 133 height 9
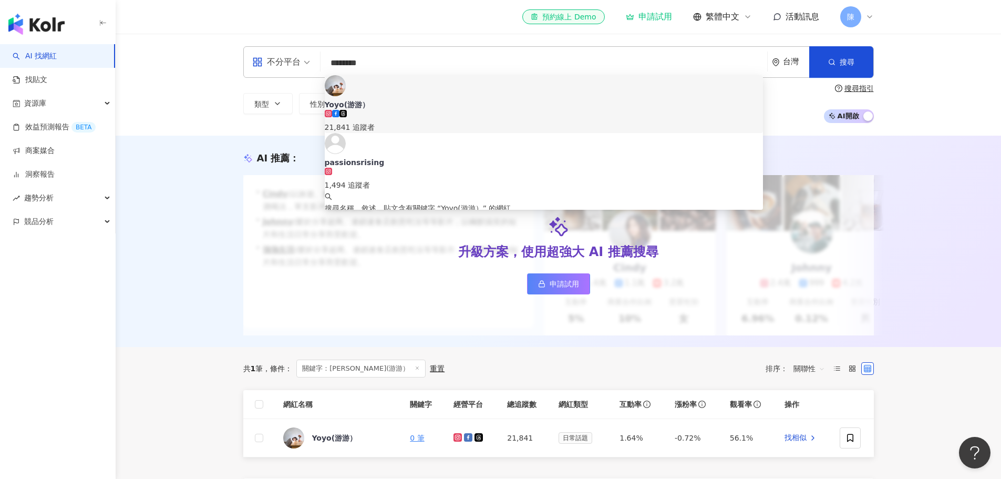
click at [125, 311] on div "AI 推薦 ： 升級方案，使用超強大 AI 推薦搜尋 申請試用 • [PERSON_NAME] : 以旅遊、美食和生活風格的內容而受歡迎，最近發布了超商隱藏調…" at bounding box center [558, 241] width 885 height 211
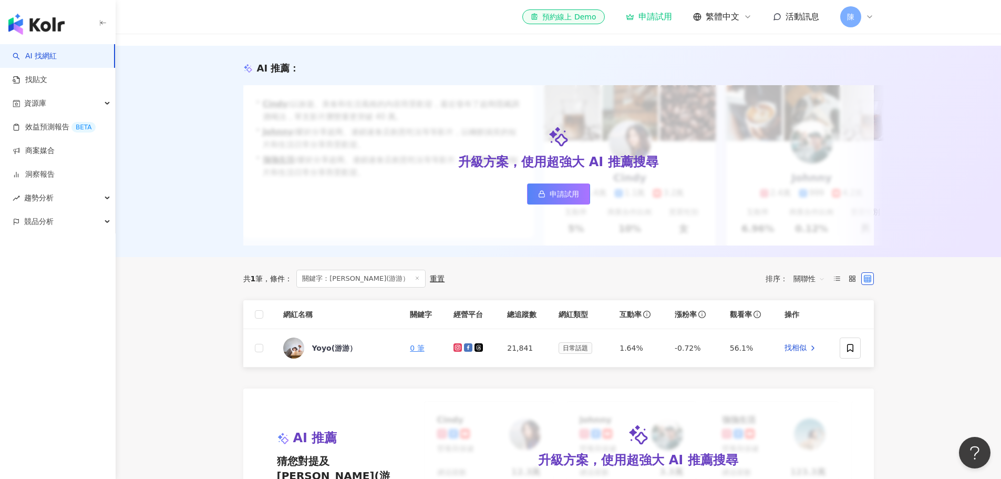
scroll to position [210, 0]
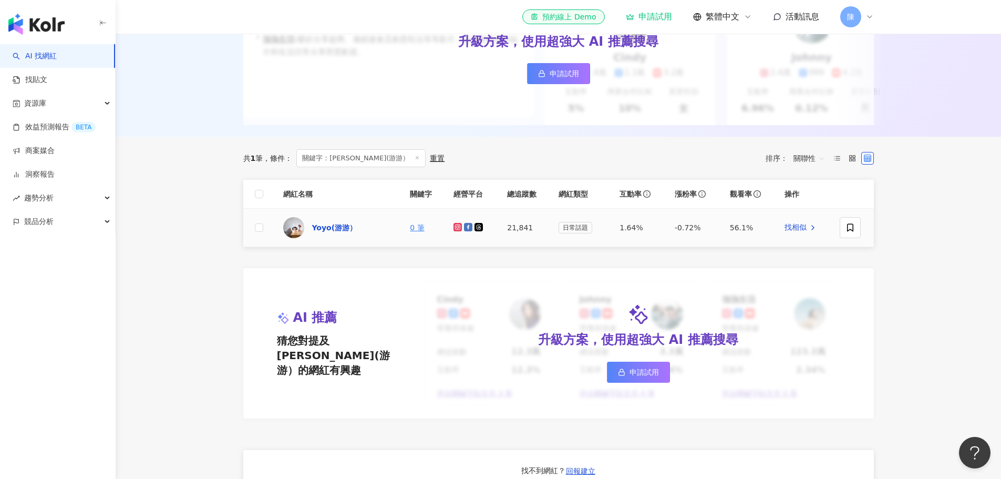
click at [327, 233] on div "Yoyo(游游）" at bounding box center [334, 227] width 45 height 11
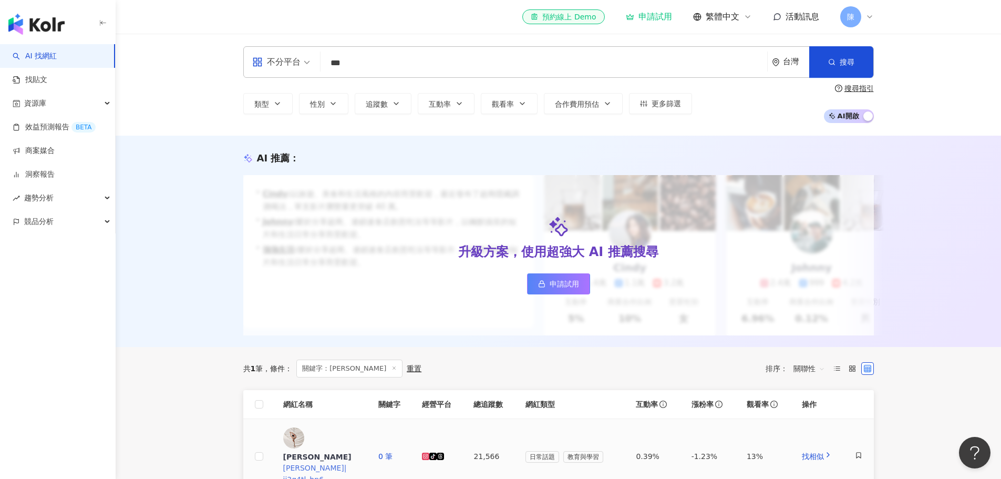
click at [341, 451] on span "劉澄宇" at bounding box center [322, 456] width 79 height 11
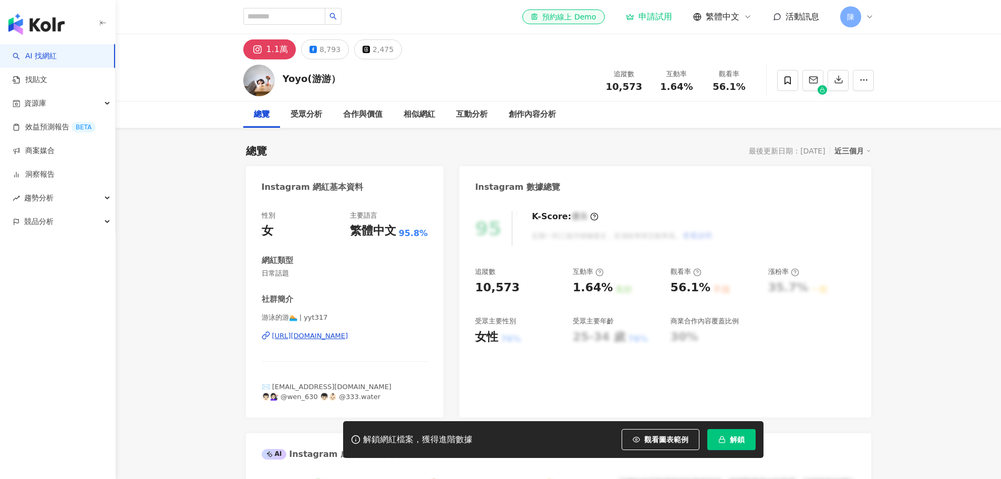
click at [348, 335] on div "https://www.instagram.com/yyt317/" at bounding box center [310, 335] width 76 height 9
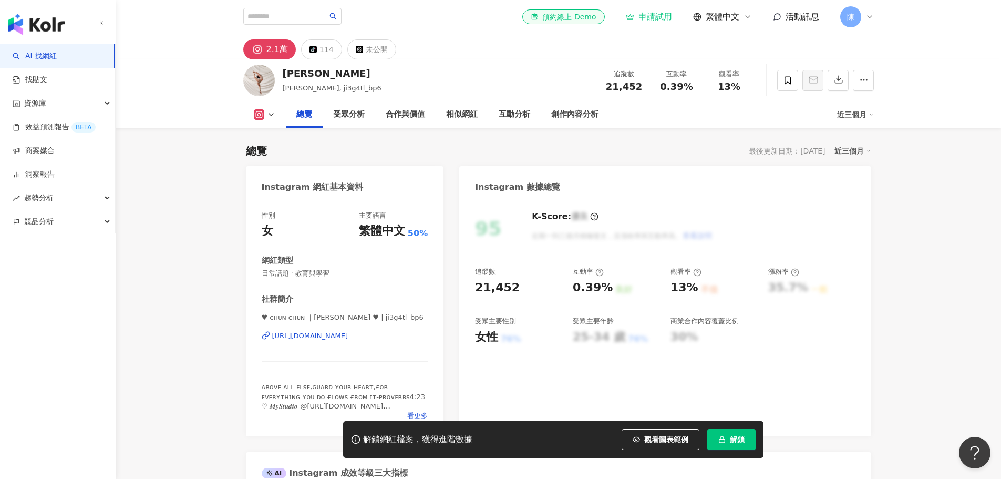
click at [348, 334] on div "https://www.instagram.com/ji3g4tl_bp6/" at bounding box center [310, 335] width 76 height 9
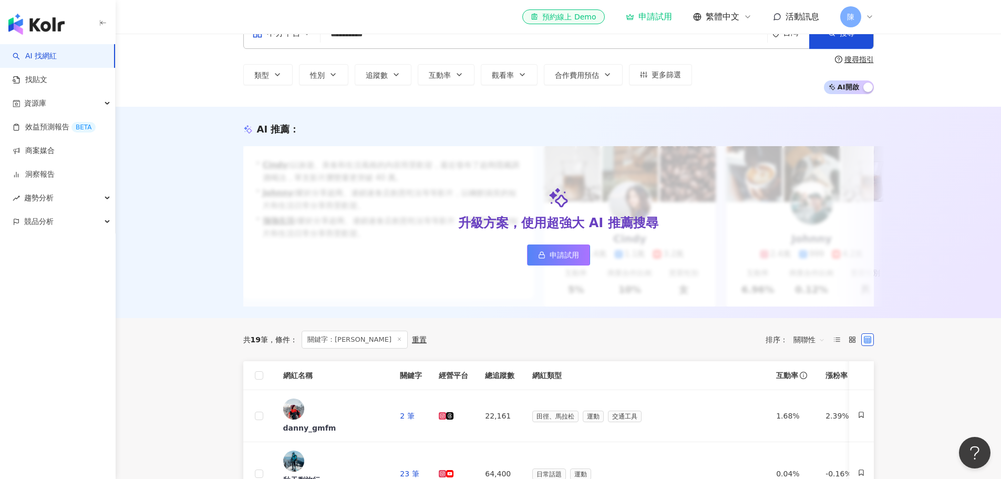
scroll to position [53, 0]
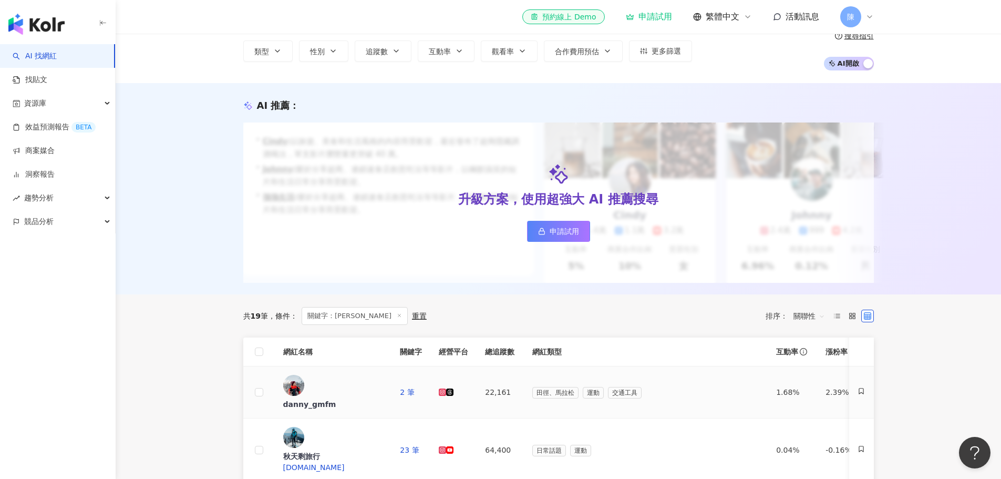
click at [371, 399] on div "danny_gmfm" at bounding box center [333, 404] width 100 height 11
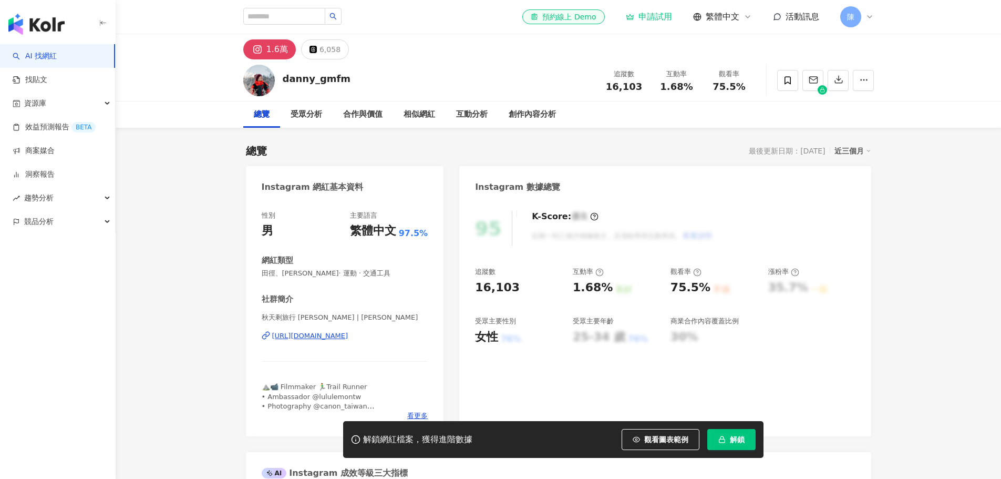
click at [348, 335] on div "https://www.instagram.com/danny_gmfm/" at bounding box center [310, 335] width 76 height 9
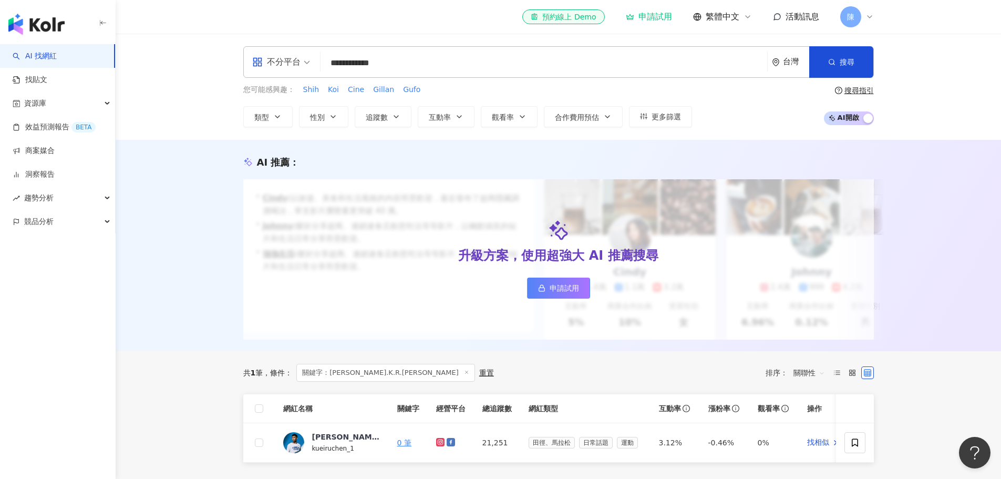
click at [359, 442] on div "[PERSON_NAME].K.R.[PERSON_NAME]" at bounding box center [346, 436] width 68 height 11
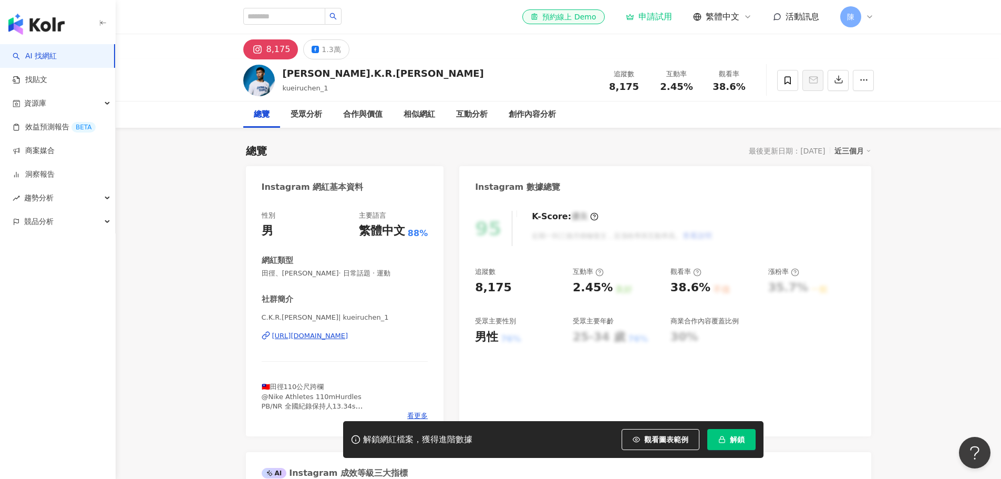
click at [348, 339] on div "https://www.instagram.com/kueiruchen_1/" at bounding box center [310, 335] width 76 height 9
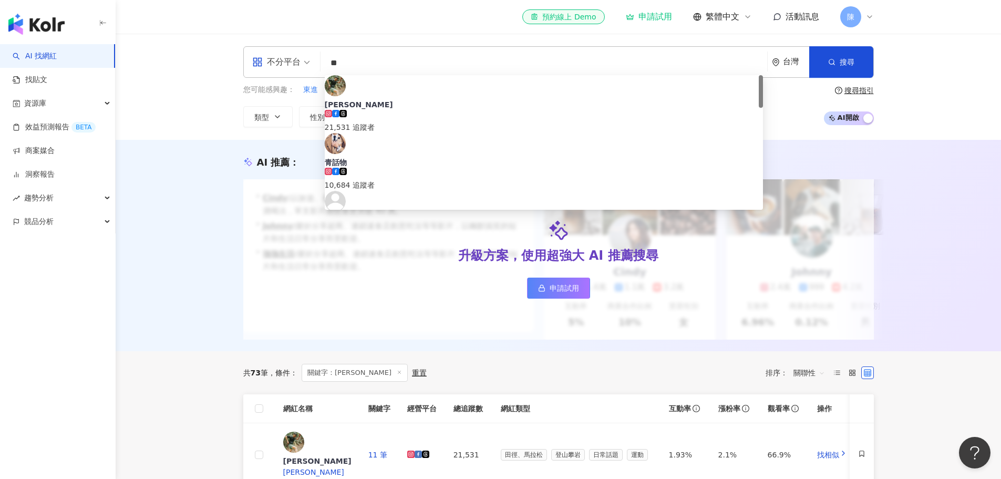
click at [200, 298] on div "AI 推薦 ： 升級方案，使用超強大 AI 推薦搜尋 申請試用 • Cindy : 以旅遊、美食和生活風格的內容而受歡迎，最近發布了超商隱藏調酒喝法，單支影片…" at bounding box center [558, 245] width 885 height 211
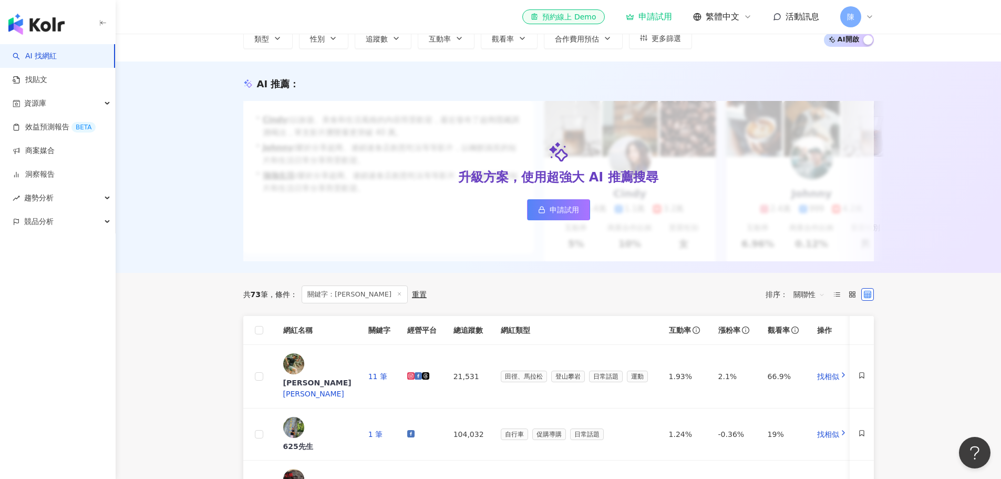
scroll to position [158, 0]
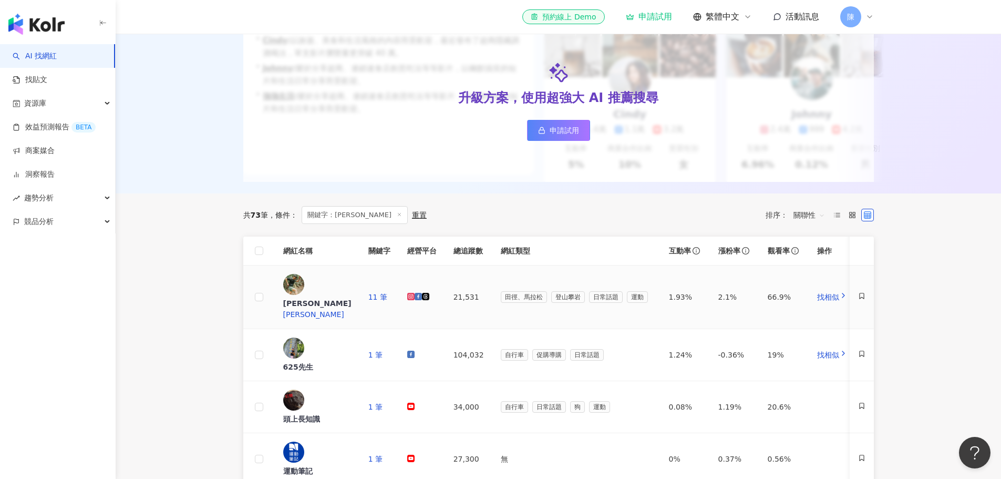
click at [422, 294] on icon at bounding box center [417, 296] width 7 height 7
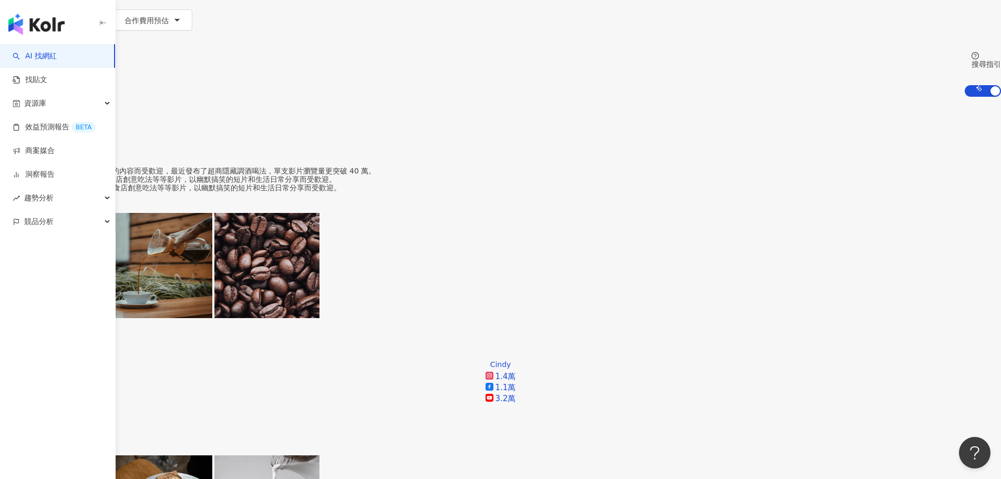
scroll to position [158, 0]
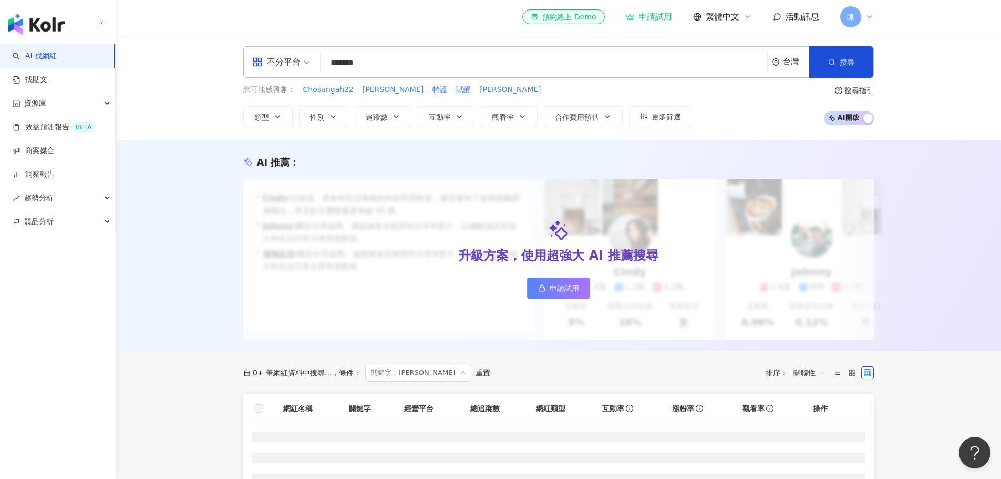
scroll to position [263, 0]
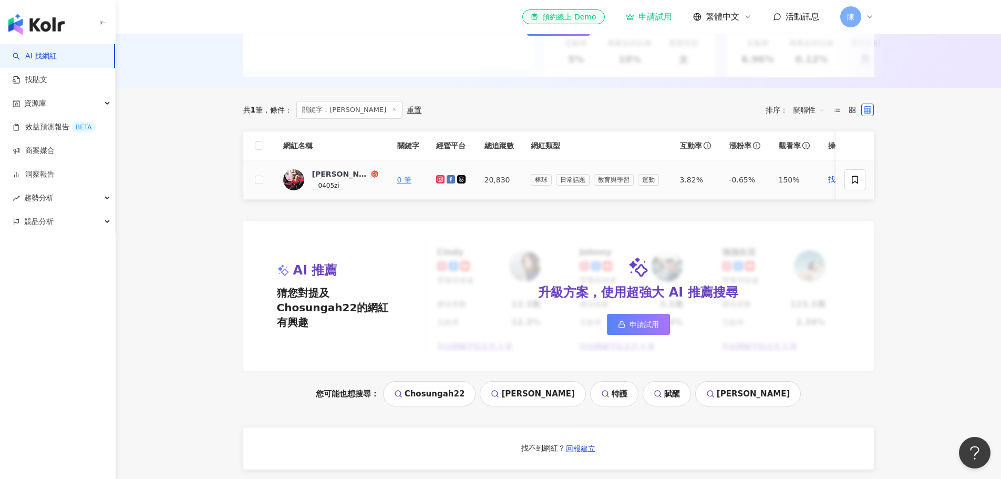
click at [444, 184] on link at bounding box center [441, 179] width 11 height 8
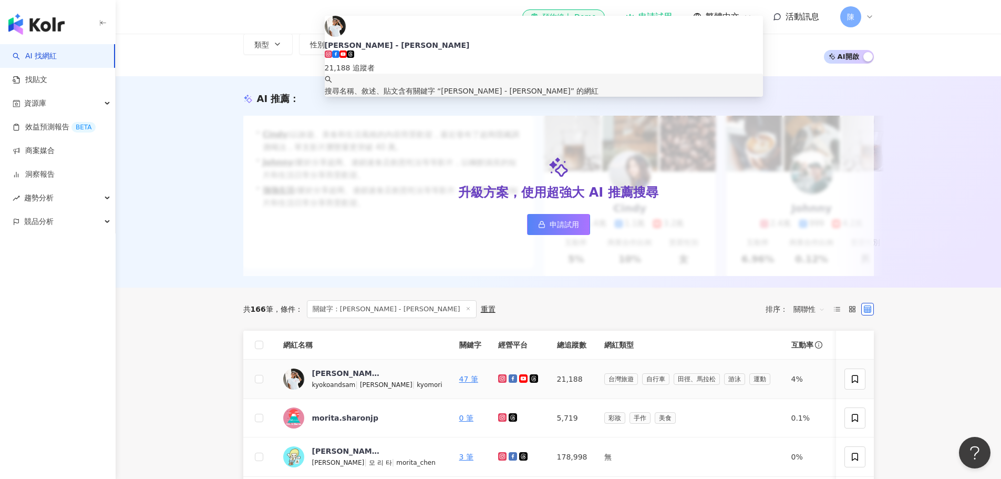
scroll to position [210, 0]
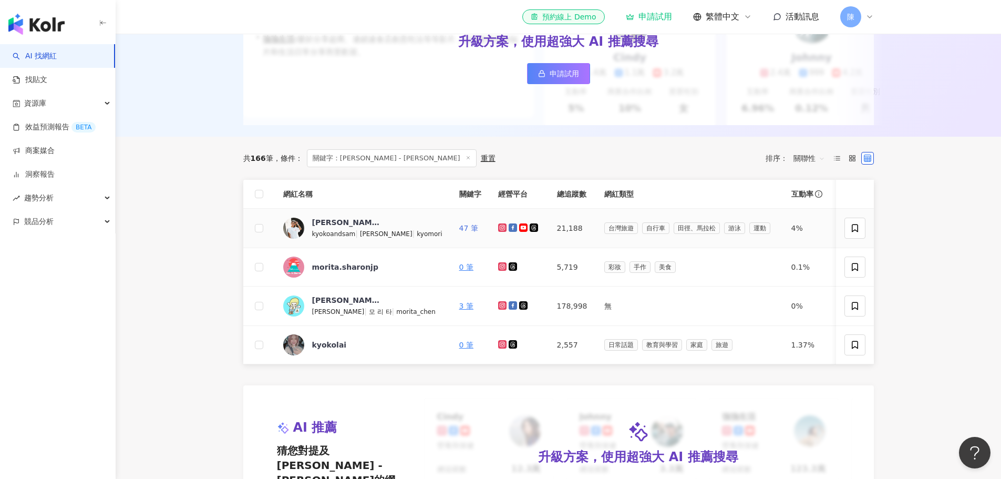
click at [459, 232] on link "47 筆" at bounding box center [468, 228] width 19 height 8
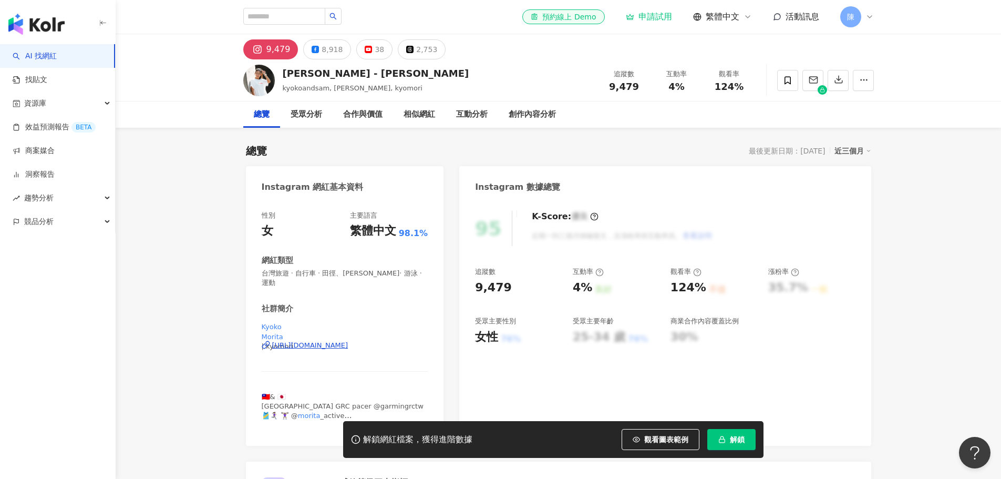
click at [348, 340] on div "https://www.instagram.com/kyomori/" at bounding box center [310, 344] width 76 height 9
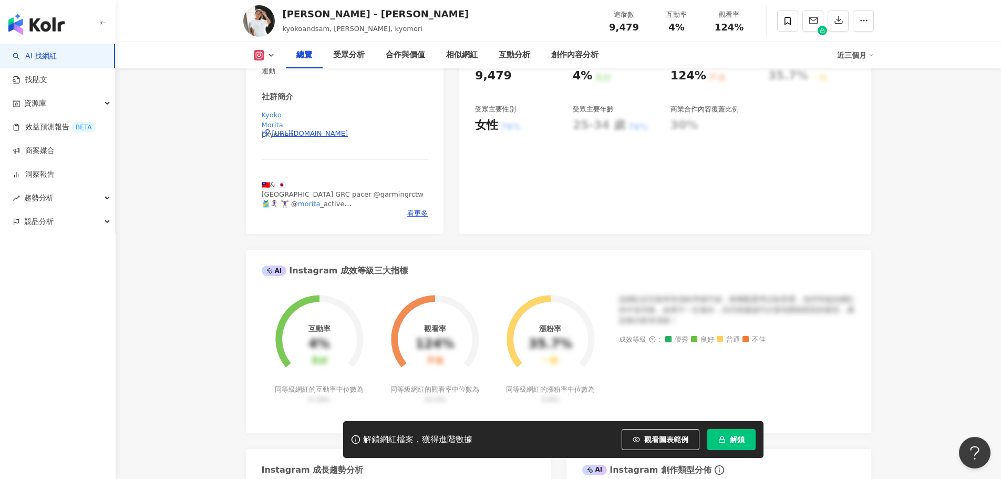
scroll to position [158, 0]
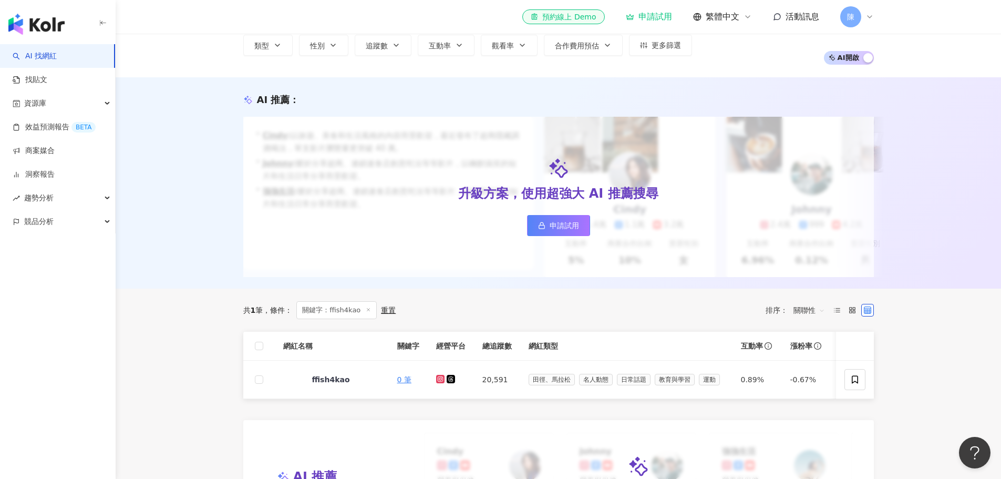
scroll to position [105, 0]
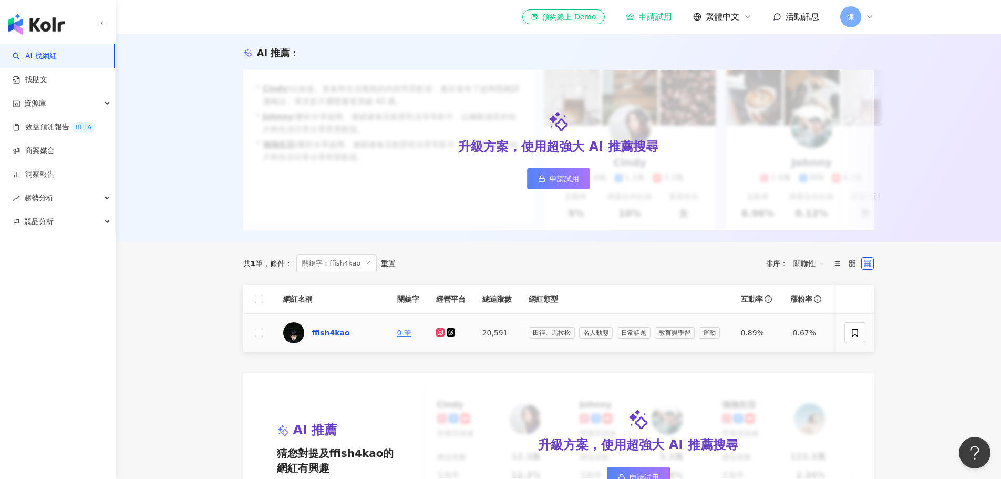
click at [340, 338] on div "ffish4kao" at bounding box center [331, 332] width 38 height 11
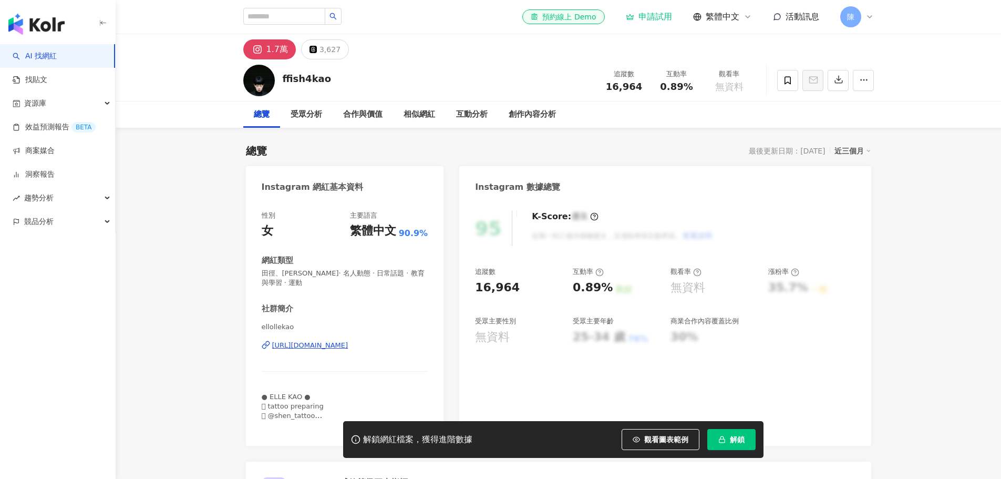
click at [348, 347] on div "https://www.instagram.com/ellollekao/" at bounding box center [310, 344] width 76 height 9
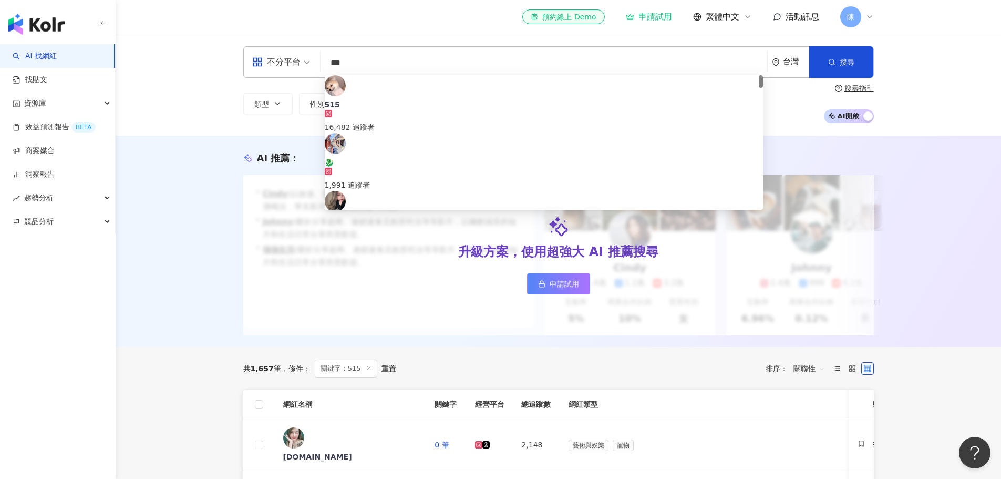
click at [168, 313] on div "AI 推薦 ： 升級方案，使用超強大 AI 推薦搜尋 申請試用 • Cindy : 以旅遊、美食和生活風格的內容而受歡迎，最近發布了超商隱藏調酒喝法，單支影片…" at bounding box center [558, 241] width 885 height 211
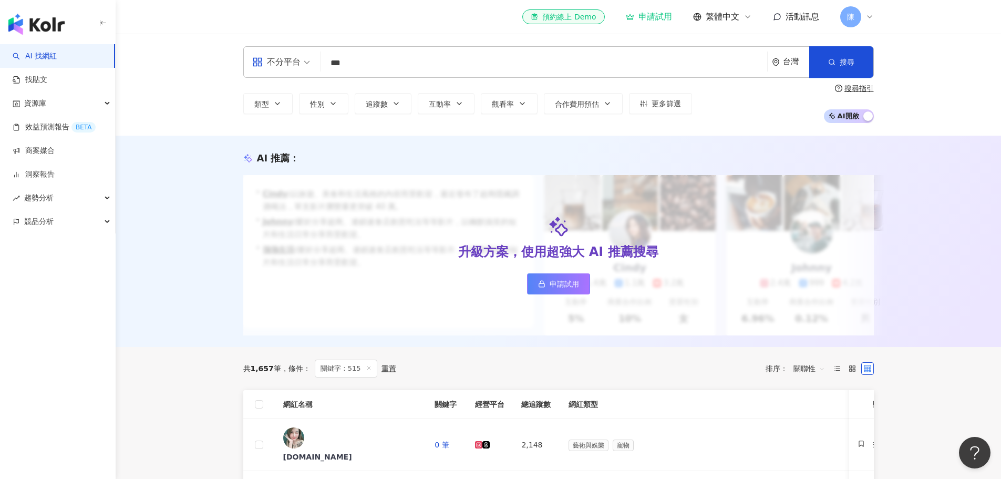
scroll to position [210, 0]
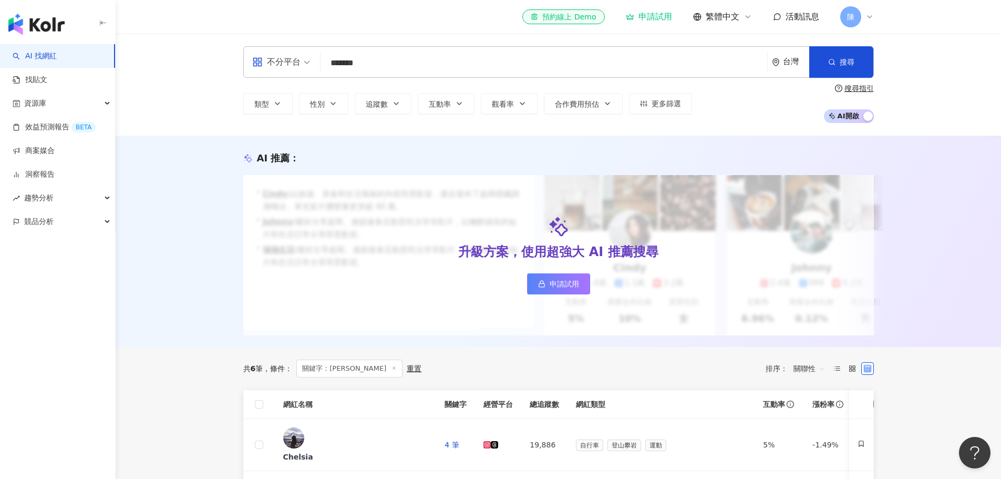
scroll to position [53, 0]
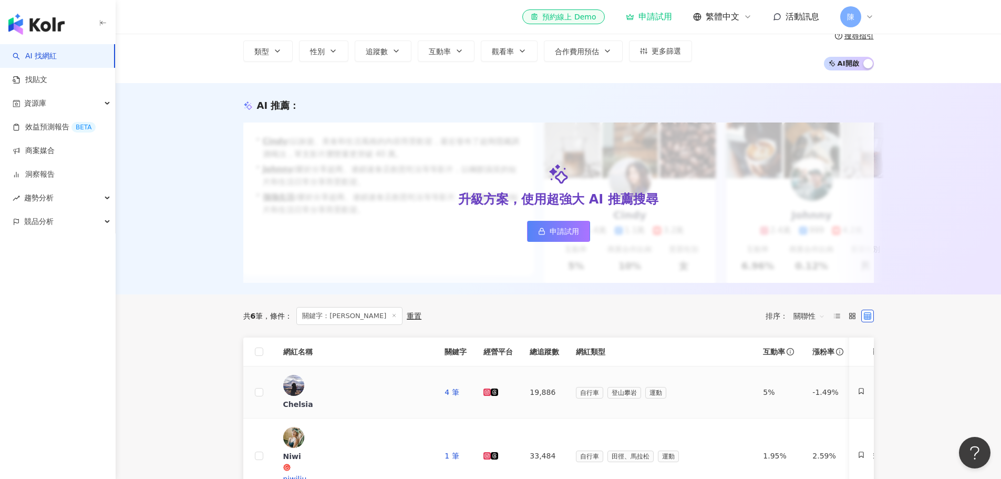
click at [325, 399] on div "Chelsia" at bounding box center [355, 404] width 145 height 11
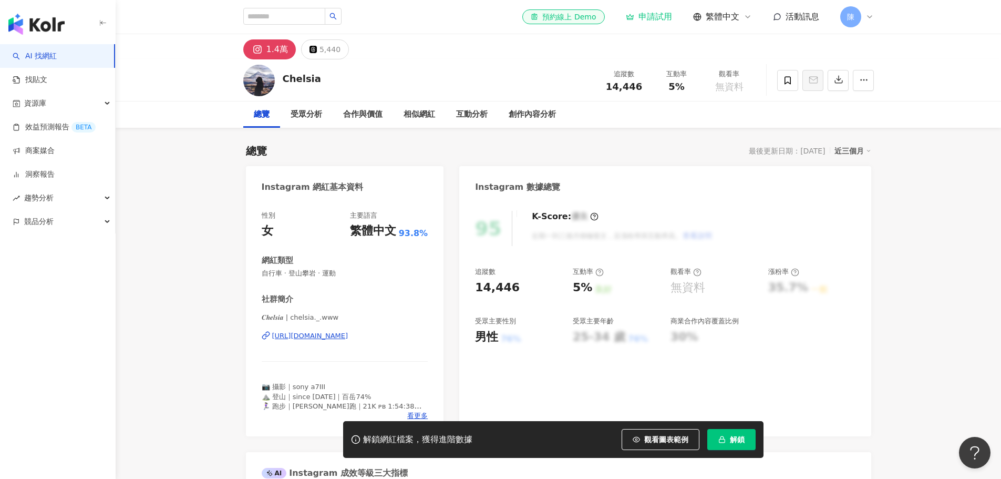
click at [284, 336] on div "https://www.instagram.com/chelsia._.www/" at bounding box center [310, 335] width 76 height 9
click at [348, 339] on div "https://www.instagram.com/chelsia._.www/" at bounding box center [310, 335] width 76 height 9
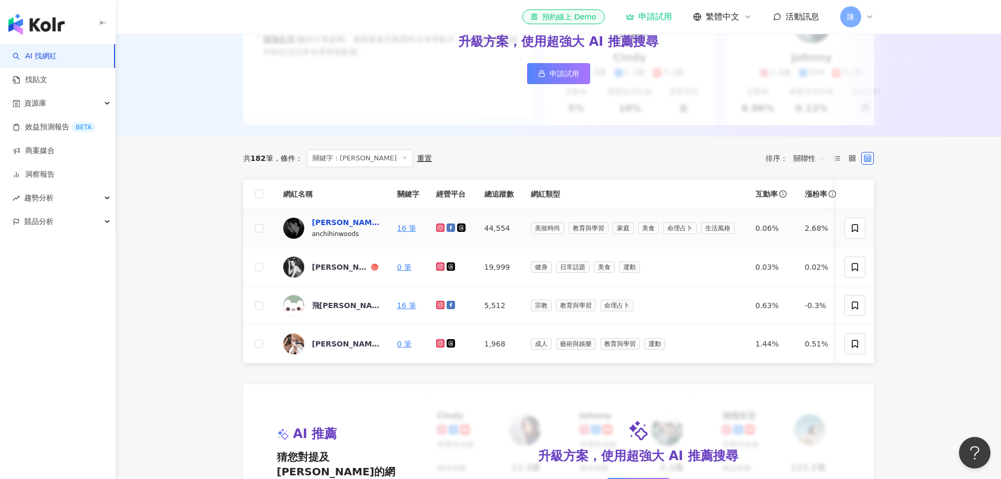
click at [334, 227] on div "許安植 Wilson" at bounding box center [346, 222] width 68 height 11
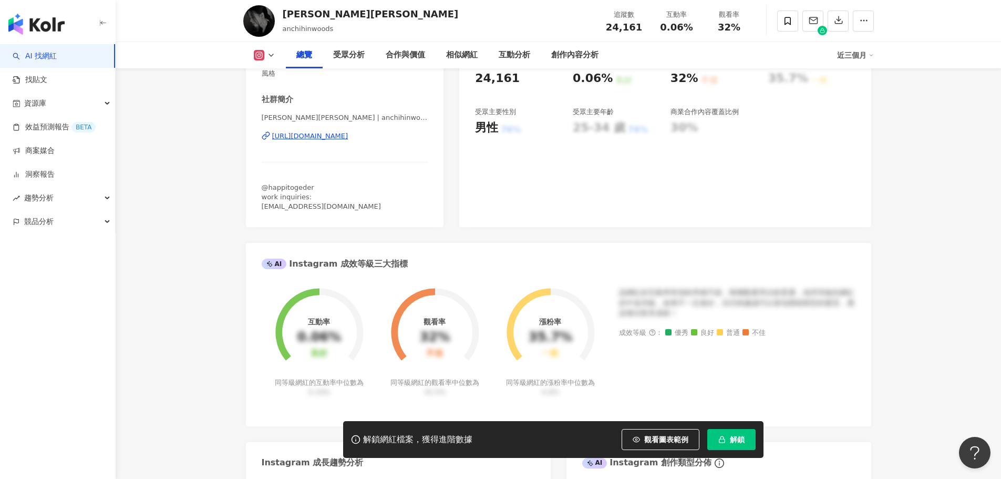
scroll to position [210, 0]
click at [348, 136] on div "https://www.instagram.com/anchihinwoods/" at bounding box center [310, 134] width 76 height 9
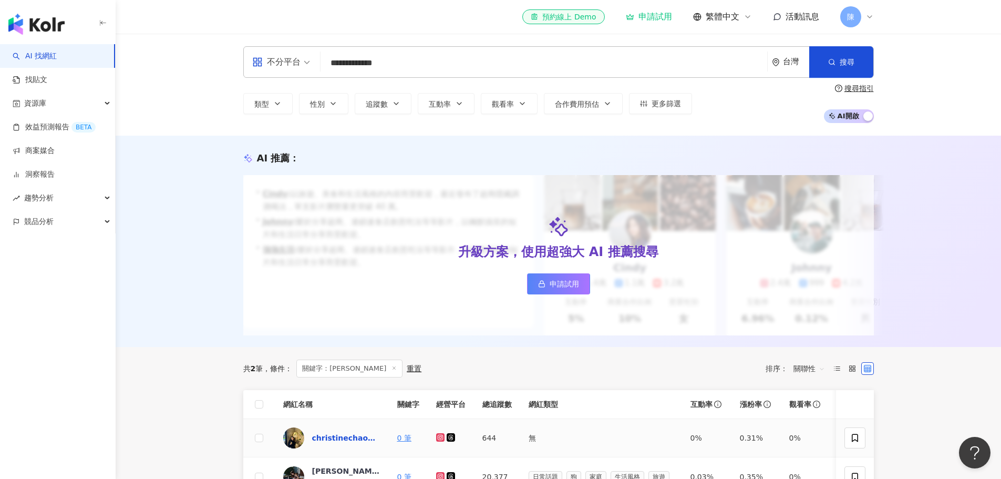
click at [366, 443] on div "christinechao829" at bounding box center [346, 437] width 68 height 11
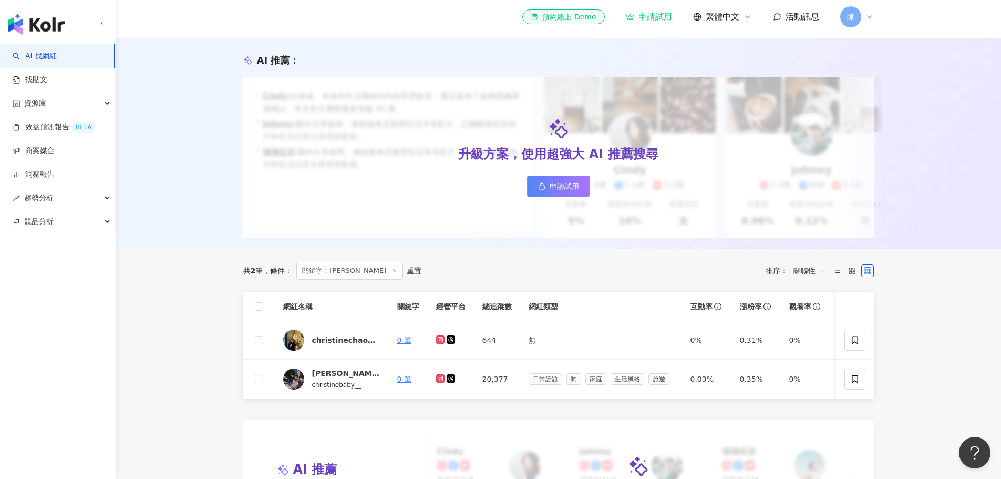
scroll to position [105, 0]
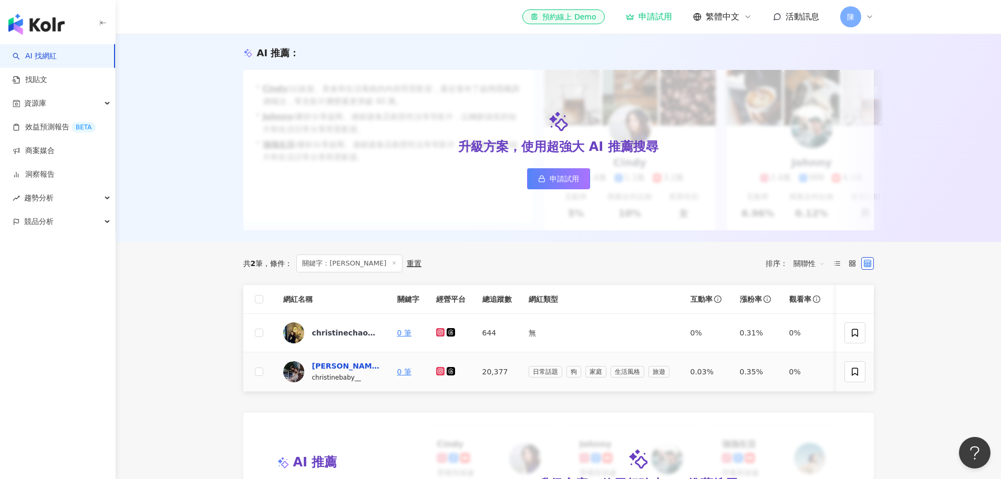
click at [339, 371] on div "[PERSON_NAME]" at bounding box center [346, 365] width 68 height 11
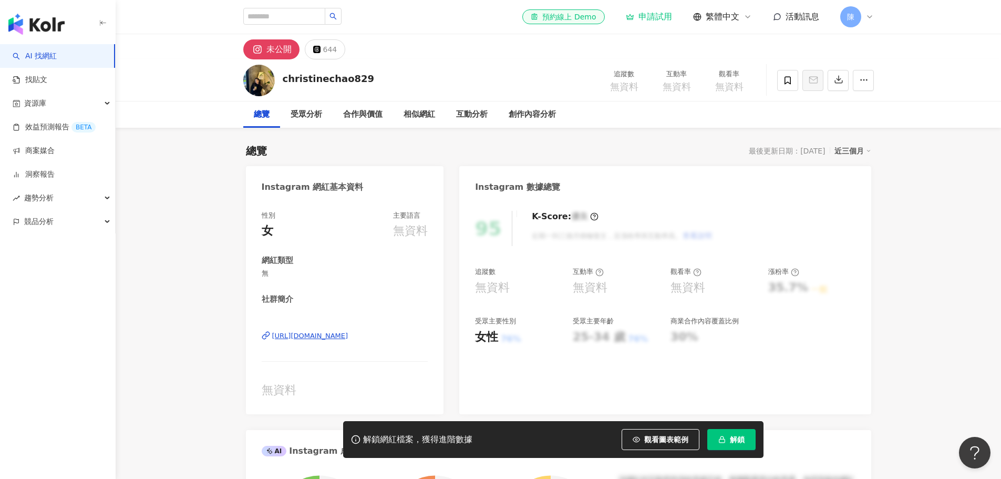
click at [348, 337] on div "https://www.instagram.com/christinechao829/" at bounding box center [310, 335] width 76 height 9
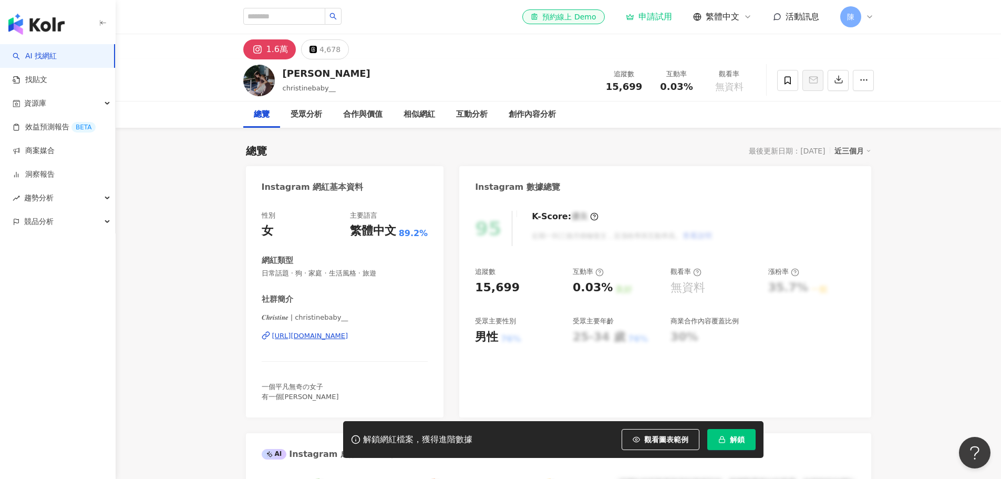
click at [348, 334] on div "[URL][DOMAIN_NAME]" at bounding box center [310, 335] width 76 height 9
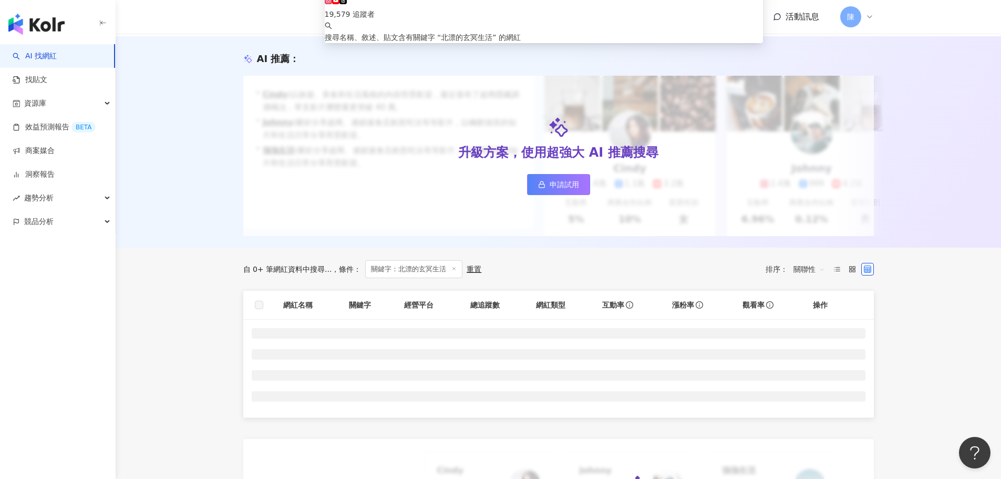
scroll to position [210, 0]
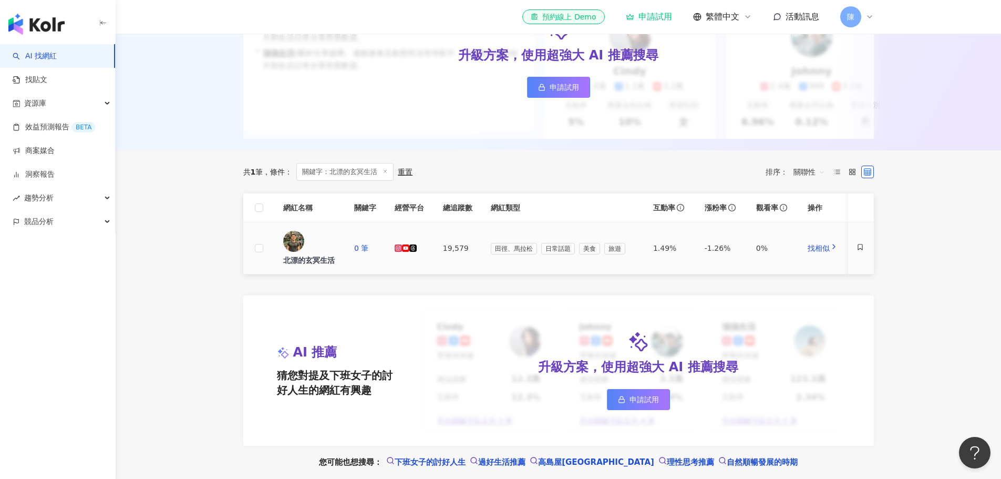
click at [331, 255] on div "北漂的玄冥生活" at bounding box center [310, 260] width 54 height 11
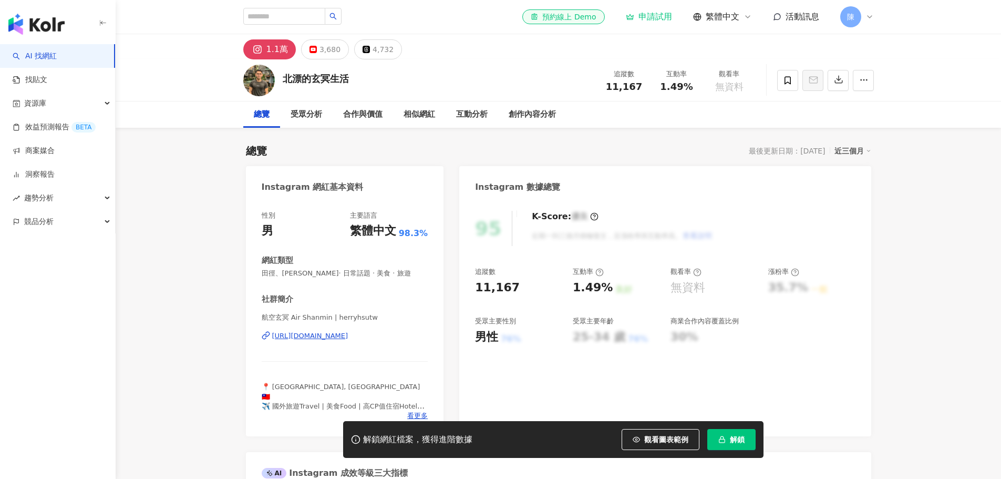
click at [348, 336] on div "https://www.instagram.com/herryhsutw/" at bounding box center [310, 335] width 76 height 9
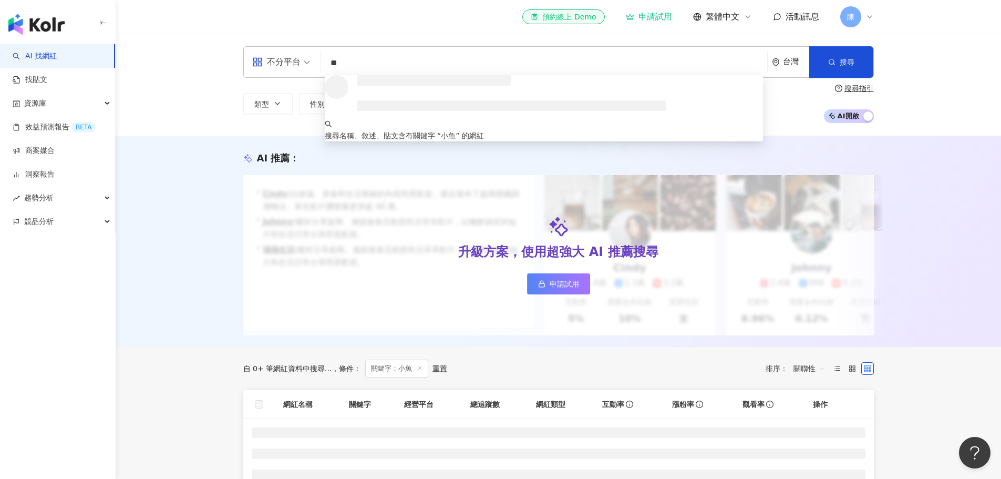
click at [177, 246] on div "AI 推薦 ： 升級方案，使用超強大 AI 推薦搜尋 申請試用 • Cindy : 以旅遊、美食和生活風格的內容而受歡迎，最近發布了超商隱藏調酒喝法，單支影片…" at bounding box center [558, 241] width 885 height 211
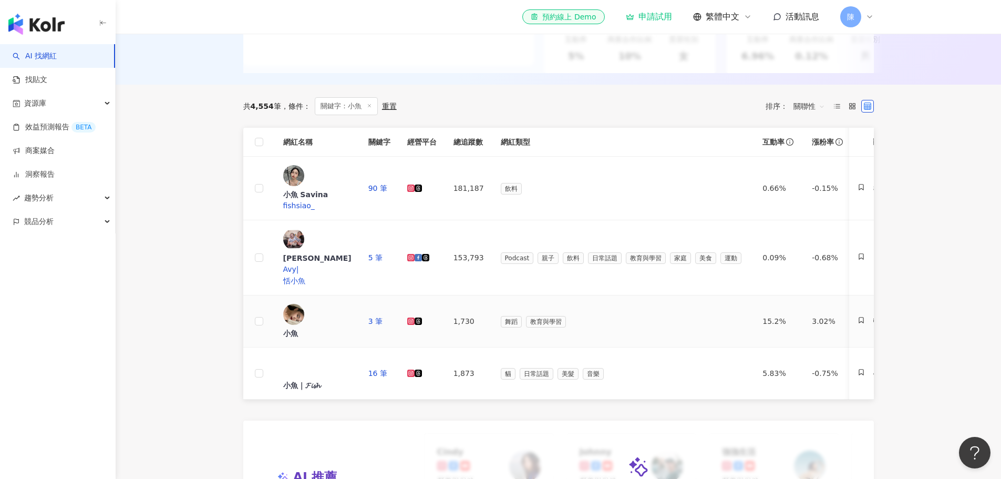
scroll to position [263, 0]
click at [296, 264] on span "Avy" at bounding box center [289, 268] width 13 height 8
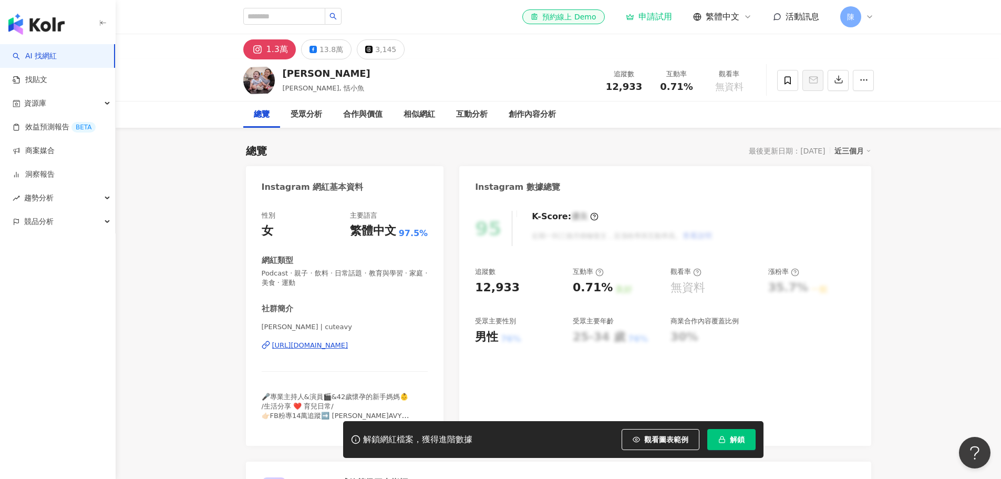
click at [348, 343] on div "[URL][DOMAIN_NAME]" at bounding box center [310, 344] width 76 height 9
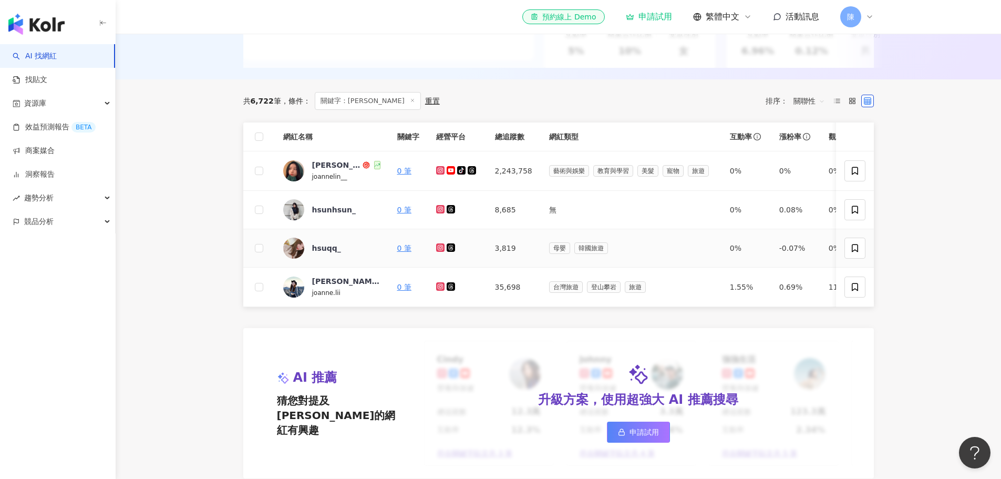
scroll to position [263, 0]
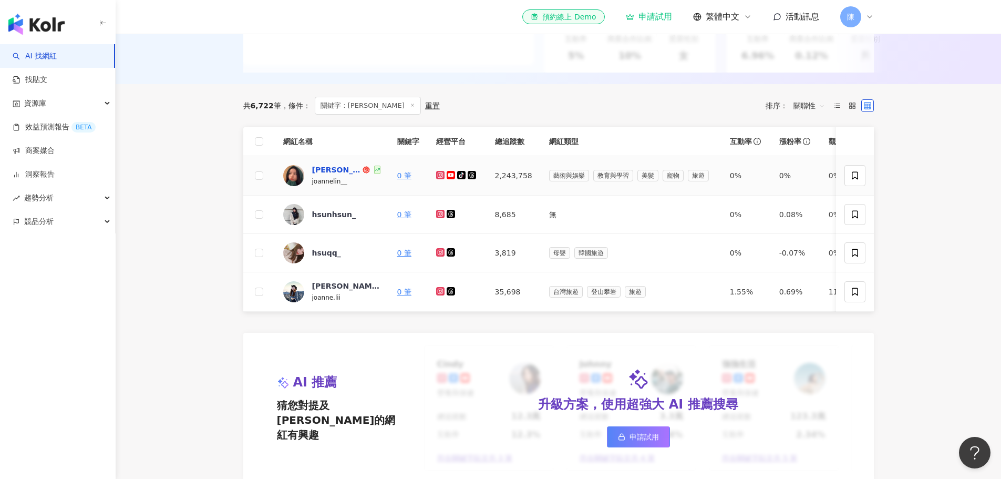
click at [339, 175] on div "Joanne Lin" at bounding box center [336, 169] width 48 height 11
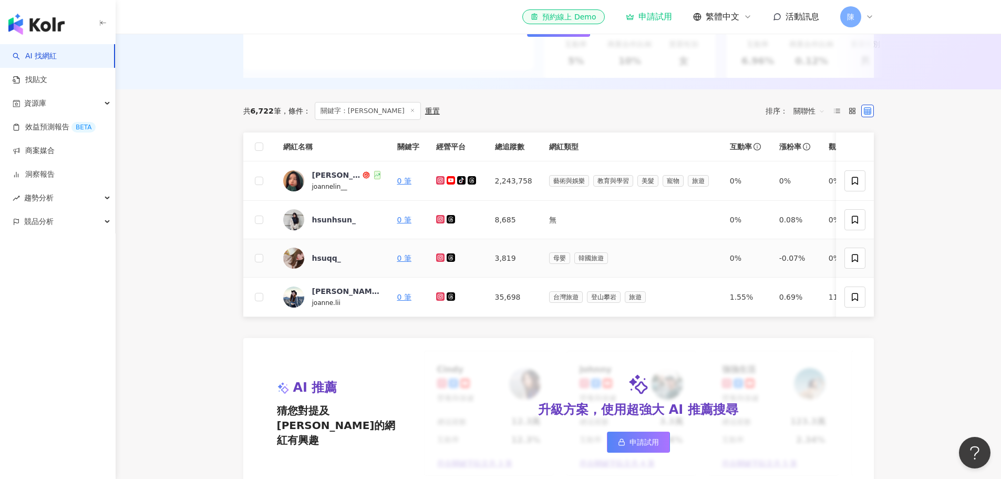
scroll to position [158, 0]
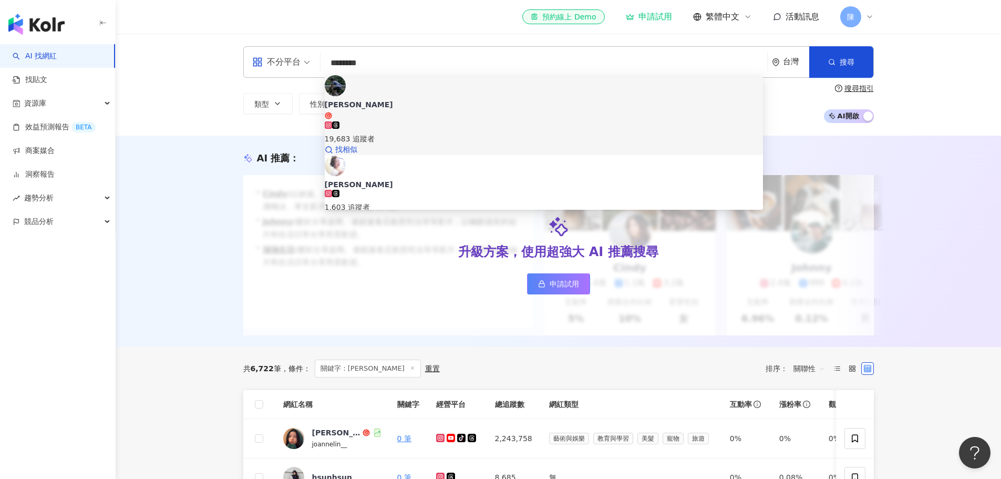
click at [423, 121] on div "19,683 追蹤者" at bounding box center [544, 132] width 438 height 23
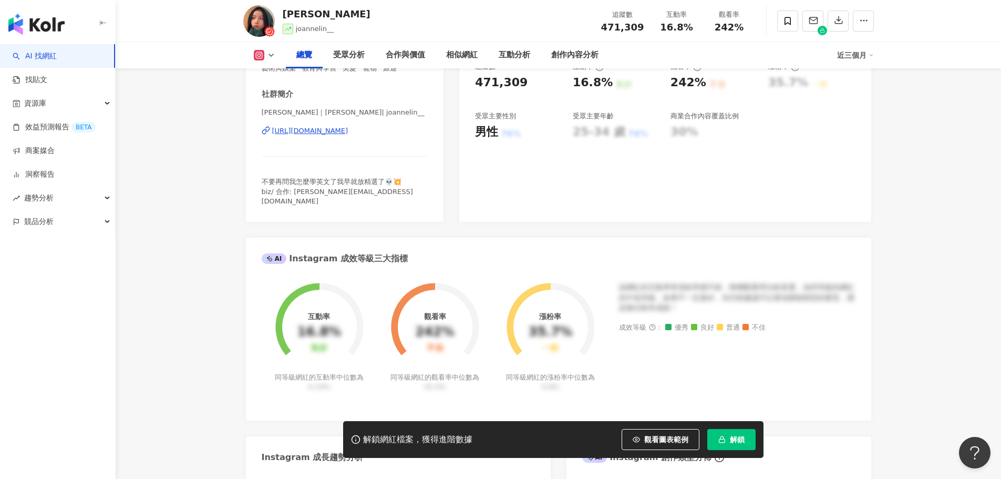
scroll to position [105, 0]
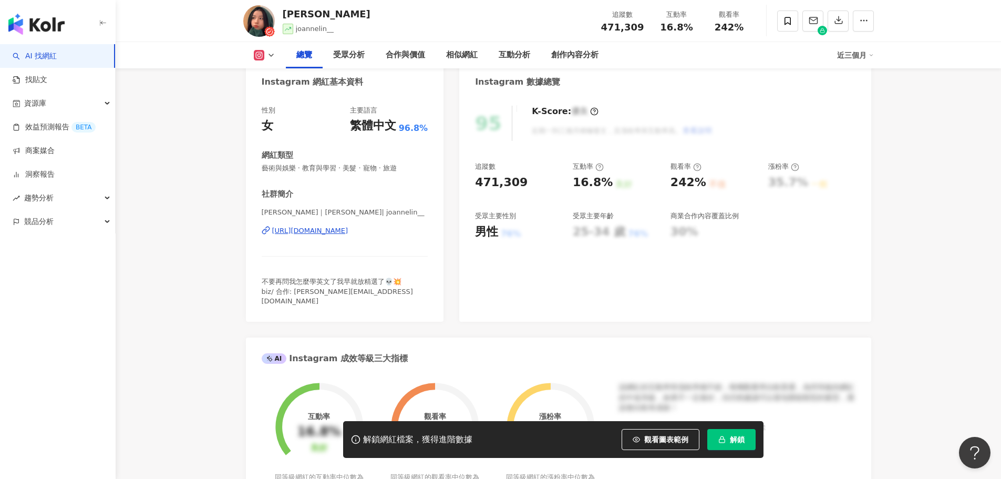
click at [300, 229] on div "https://www.instagram.com/joannelin__/" at bounding box center [310, 230] width 76 height 9
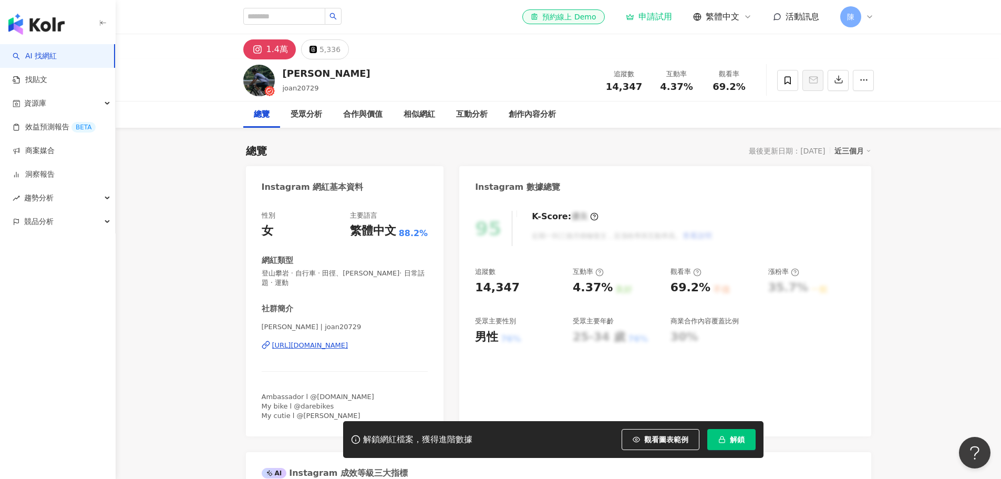
drag, startPoint x: 386, startPoint y: 344, endPoint x: 347, endPoint y: 58, distance: 288.4
click at [348, 344] on div "https://www.instagram.com/joan20729/" at bounding box center [310, 344] width 76 height 9
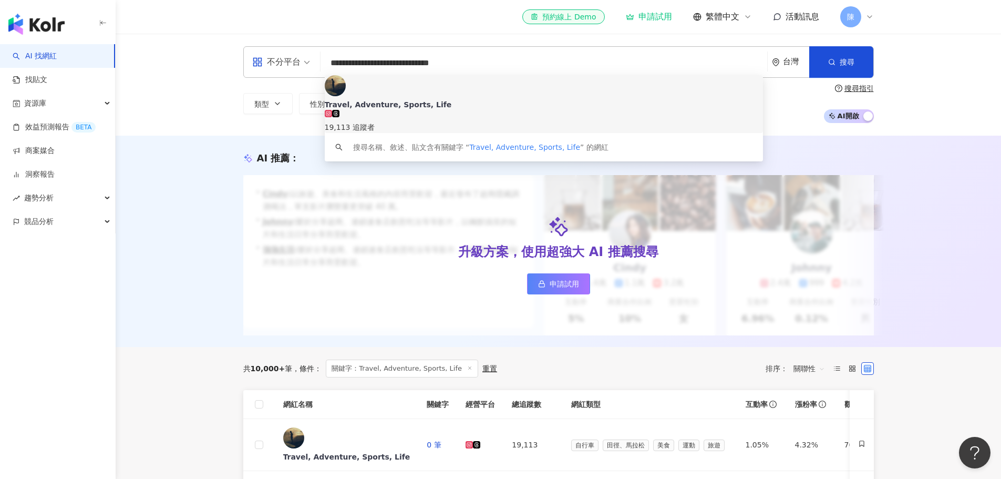
click at [171, 287] on div "AI 推薦 ： 升級方案，使用超強大 AI 推薦搜尋 申請試用 • Cindy : 以旅遊、美食和生活風格的內容而受歡迎，最近發布了超商隱藏調酒喝法，單支影片…" at bounding box center [558, 241] width 885 height 211
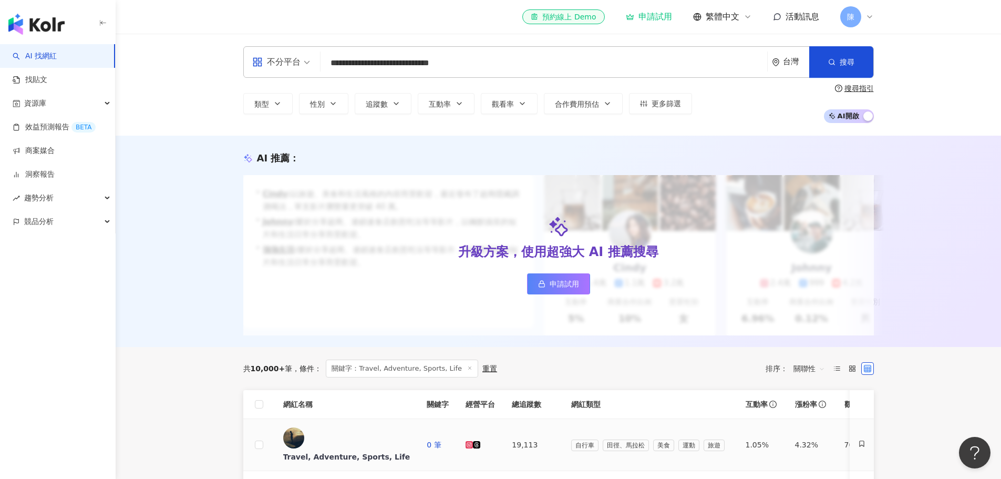
click at [362, 451] on div "Travel, Adventure, Sports, Life" at bounding box center [346, 456] width 127 height 11
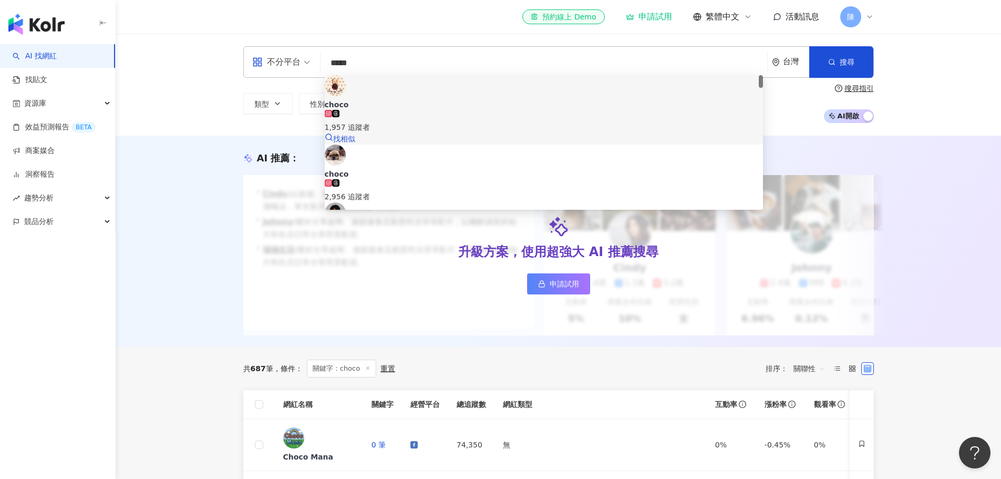
click at [382, 99] on div "choco" at bounding box center [544, 104] width 438 height 11
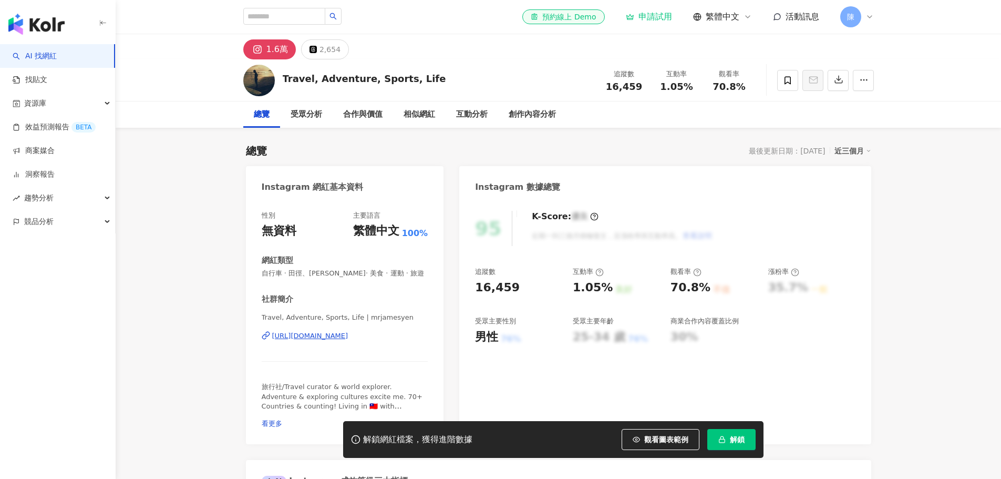
drag, startPoint x: 362, startPoint y: 333, endPoint x: 353, endPoint y: 314, distance: 21.1
click at [348, 333] on div "https://www.instagram.com/mrjamesyen/" at bounding box center [310, 335] width 76 height 9
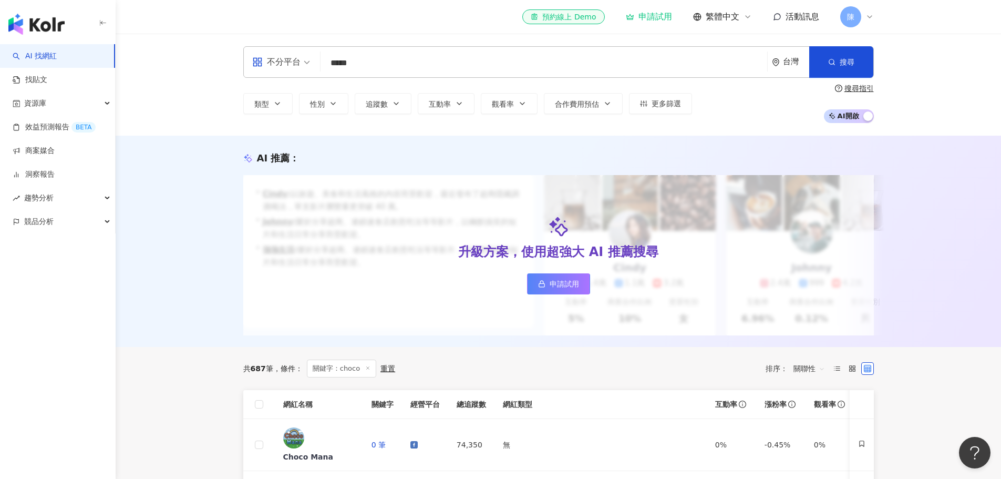
click at [144, 347] on div "AI 推薦 ： 升級方案，使用超強大 AI 推薦搜尋 申請試用 • [PERSON_NAME] : 以旅遊、美食和生活風格的內容而受歡迎，最近發布了超商隱藏調…" at bounding box center [558, 241] width 885 height 211
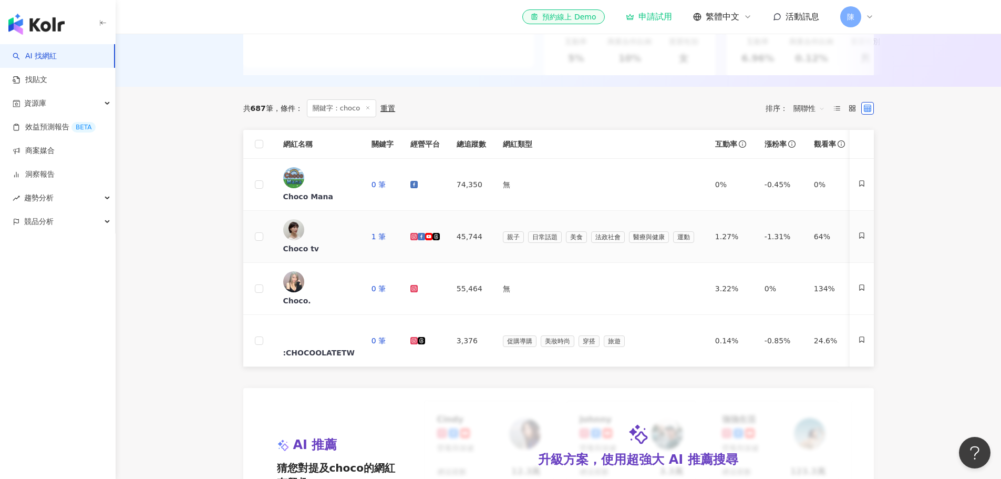
scroll to position [105, 0]
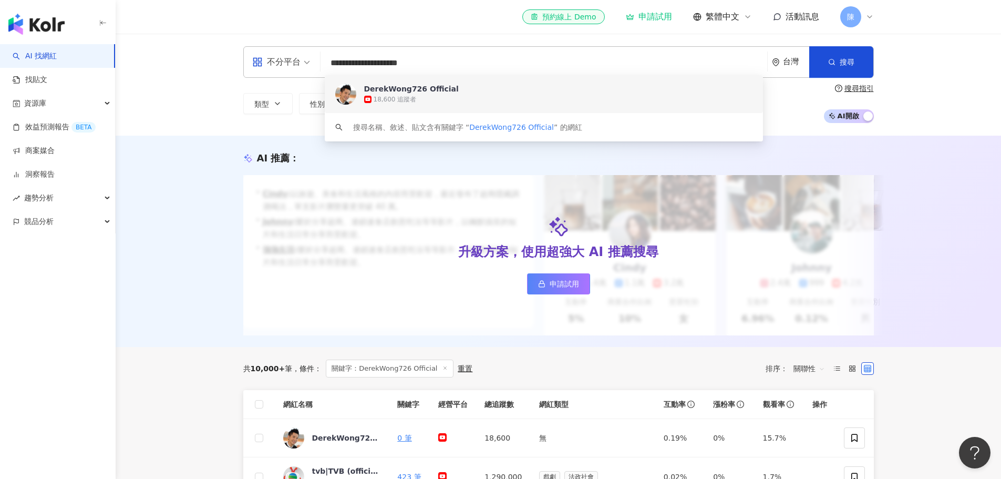
click at [414, 103] on div "18,600 追蹤者" at bounding box center [558, 99] width 388 height 11
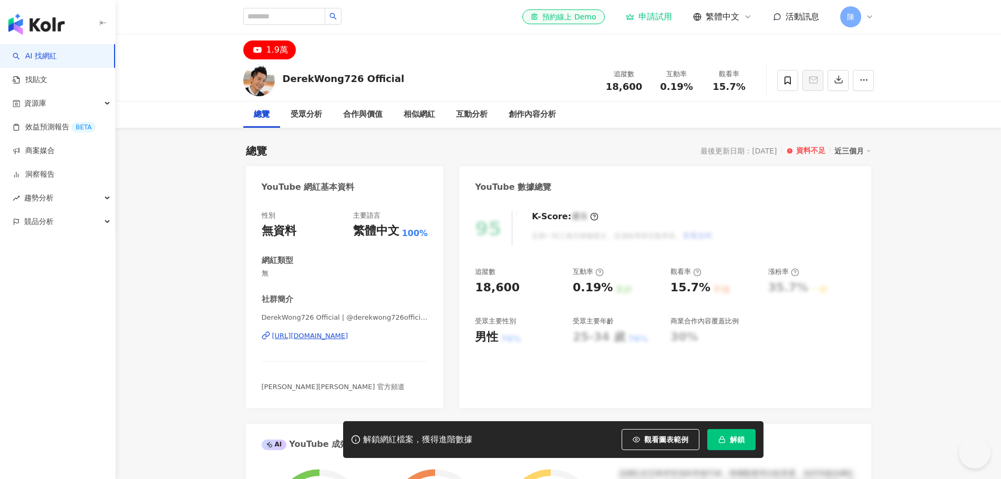
click at [348, 335] on div "[URL][DOMAIN_NAME]" at bounding box center [310, 335] width 76 height 9
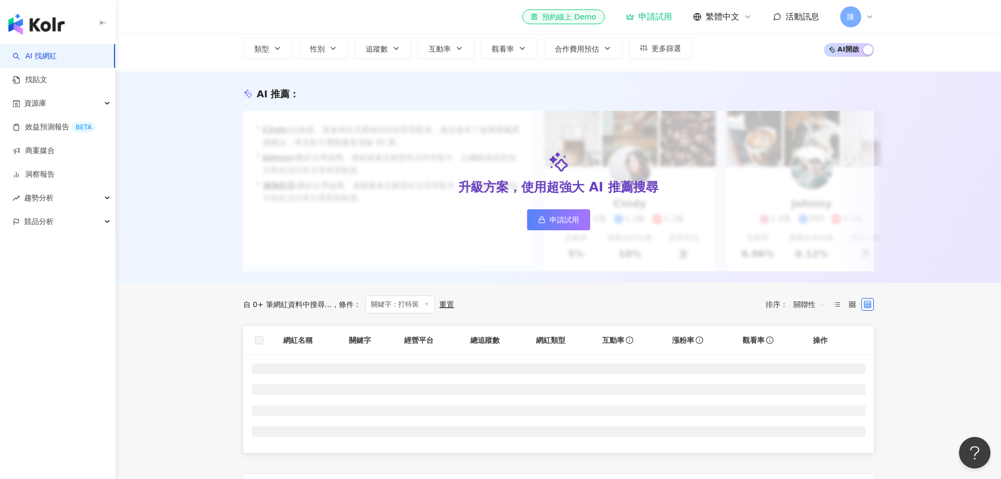
scroll to position [210, 0]
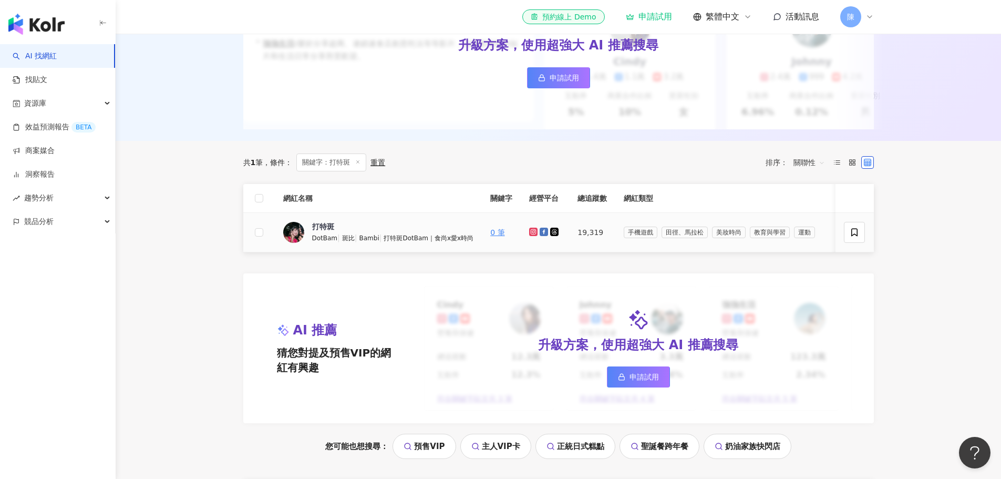
click at [361, 241] on span "Bambi" at bounding box center [369, 237] width 20 height 7
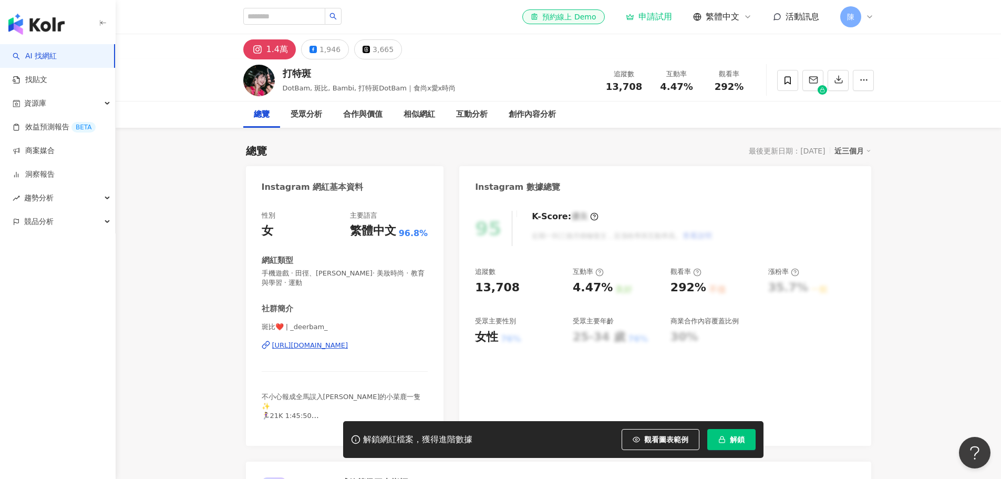
drag, startPoint x: 509, startPoint y: 289, endPoint x: 372, endPoint y: 349, distance: 149.4
click at [348, 349] on div "https://www.instagram.com/_deerbam_/" at bounding box center [310, 344] width 76 height 9
